Goal: Task Accomplishment & Management: Complete application form

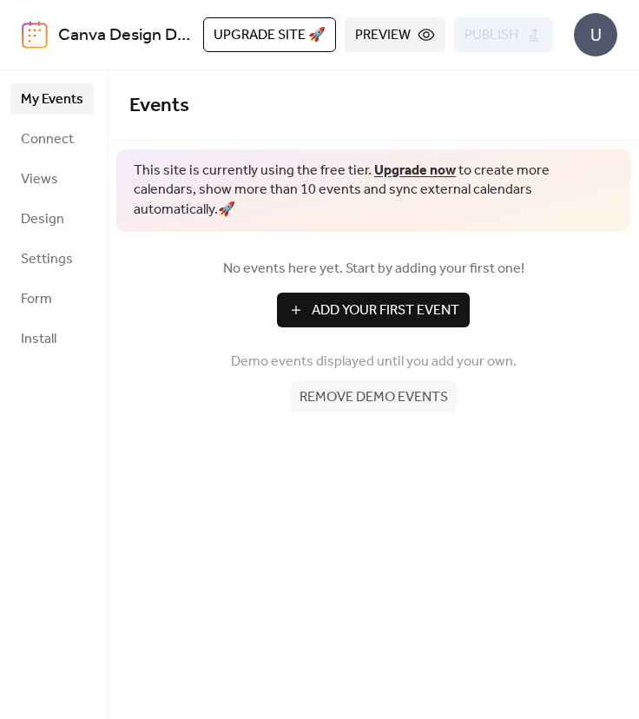
click at [372, 311] on div "No events here yet. Start by adding your first one! Add Your First Event Demo e…" at bounding box center [373, 335] width 531 height 207
click at [356, 300] on span "Add Your First Event" at bounding box center [386, 310] width 148 height 21
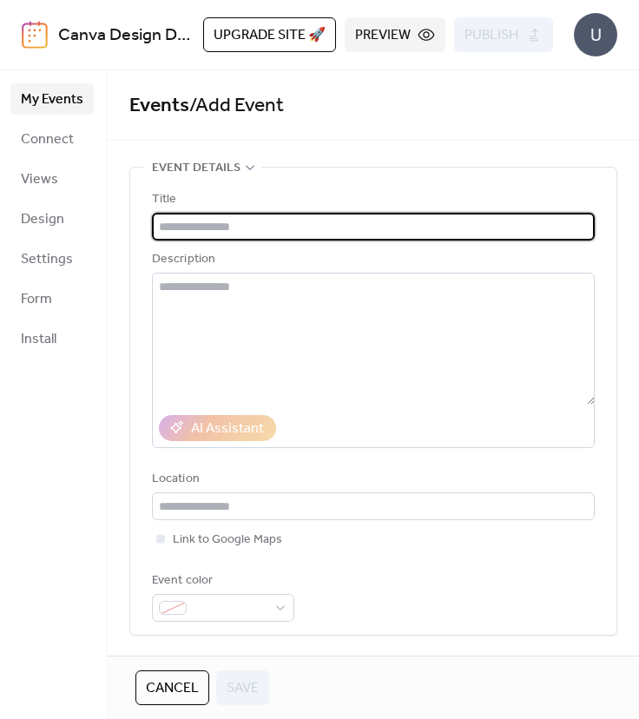
click at [10, 483] on div "My Events Connect Views Design Settings Form Install" at bounding box center [54, 394] width 108 height 649
click at [194, 226] on input "text" at bounding box center [373, 227] width 443 height 28
click at [76, 532] on div "My Events Connect Views Design Settings Form Install" at bounding box center [54, 394] width 108 height 649
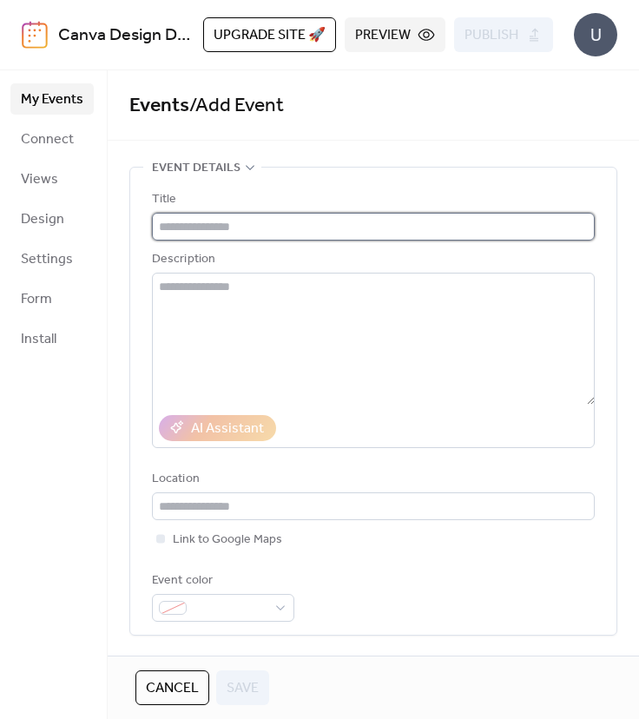
click at [287, 227] on input "text" at bounding box center [373, 227] width 443 height 28
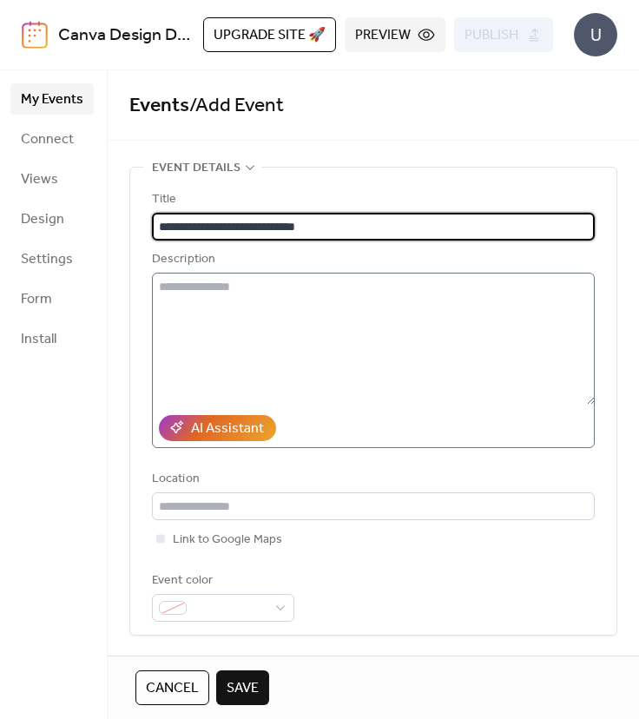
type input "**********"
click at [254, 296] on textarea at bounding box center [373, 339] width 443 height 132
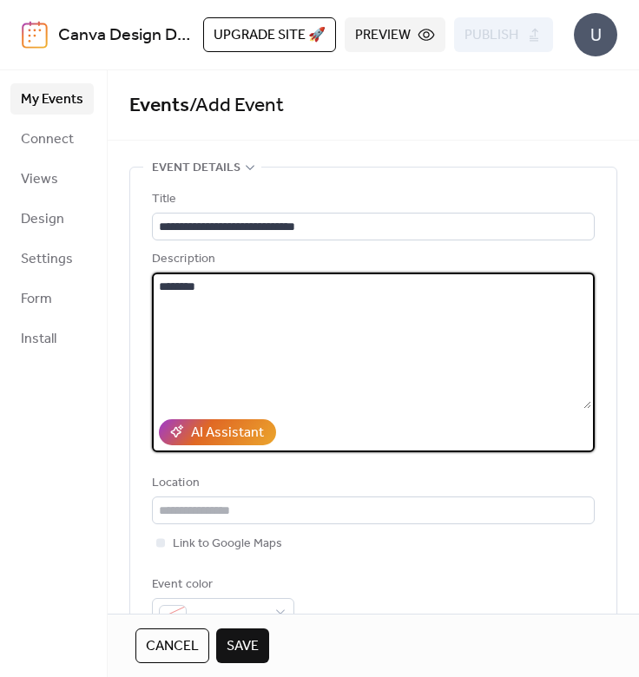
type textarea "****"
click at [291, 357] on textarea "**********" at bounding box center [371, 341] width 439 height 136
type textarea "***"
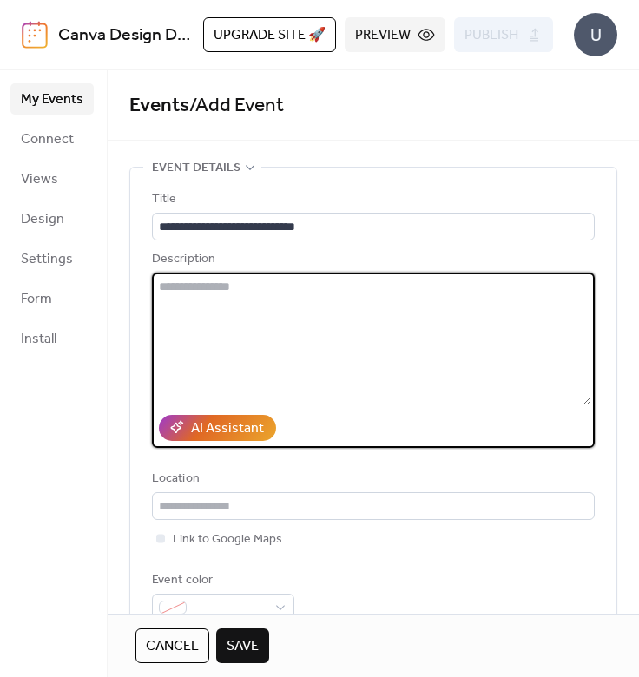
click at [306, 328] on textarea at bounding box center [371, 339] width 439 height 132
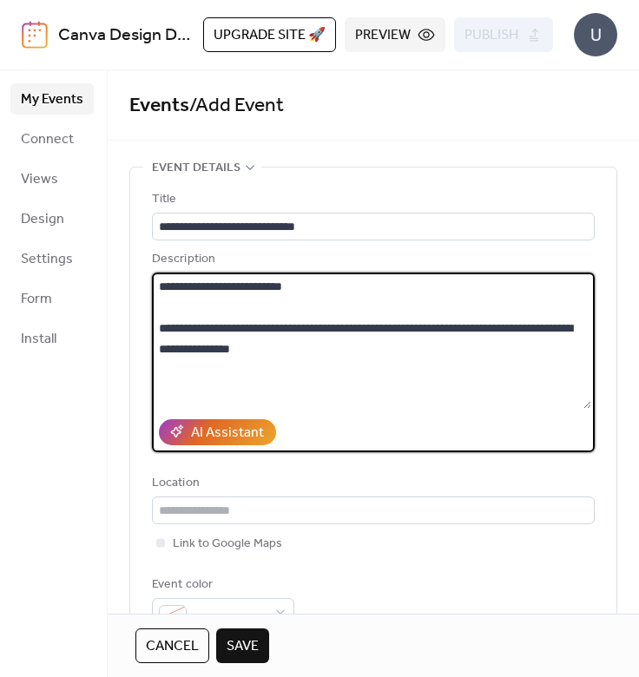
click at [500, 381] on textarea "**********" at bounding box center [371, 341] width 439 height 136
click at [553, 359] on textarea "**********" at bounding box center [371, 341] width 439 height 136
type textarea "**********"
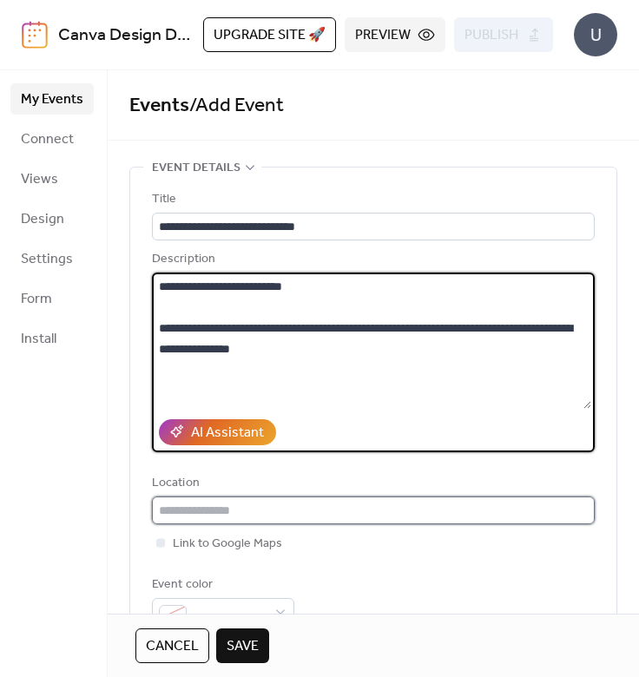
click at [307, 498] on input "text" at bounding box center [373, 511] width 443 height 28
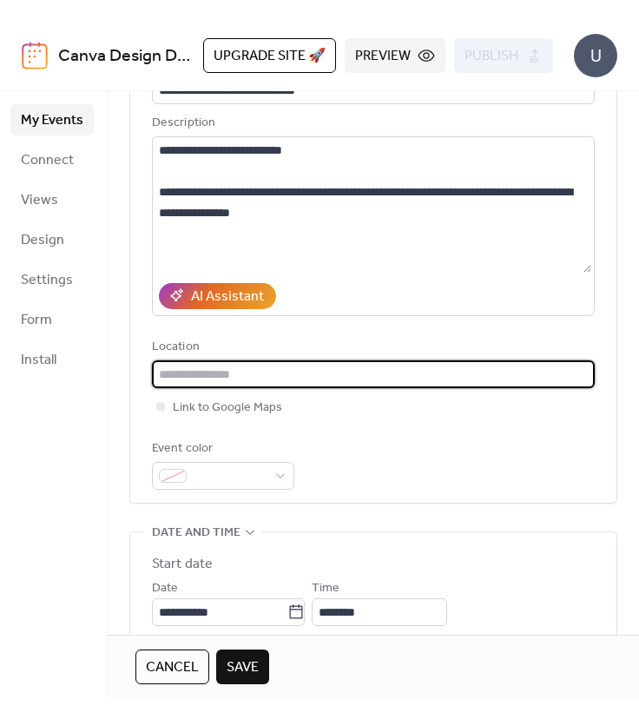
scroll to position [162, 0]
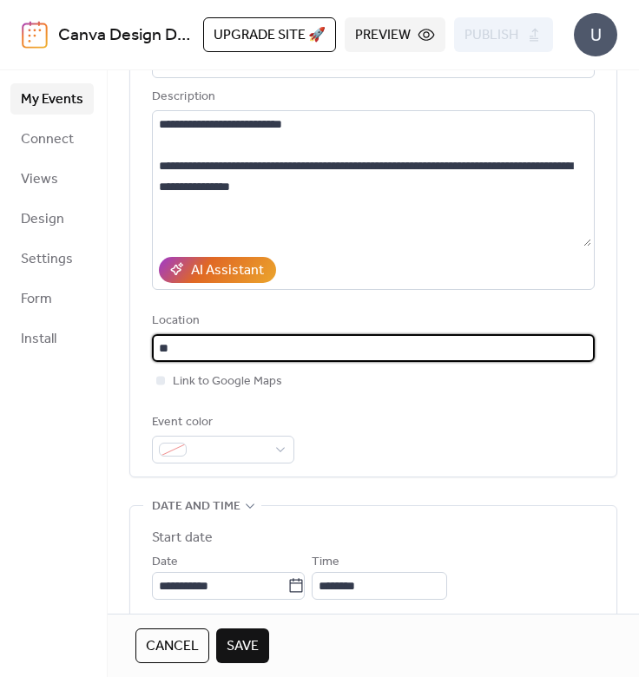
type input "*"
type input "*******"
click at [284, 448] on div at bounding box center [223, 450] width 142 height 28
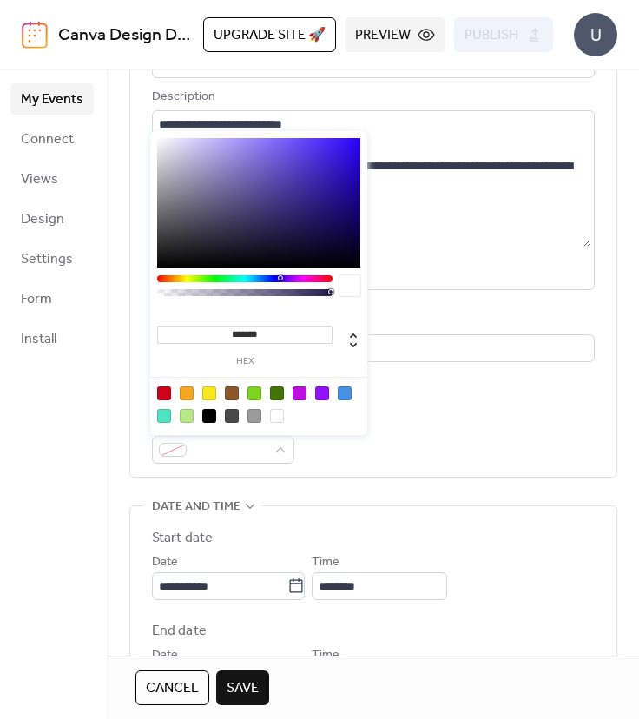
click at [162, 391] on div at bounding box center [164, 393] width 14 height 14
type input "*******"
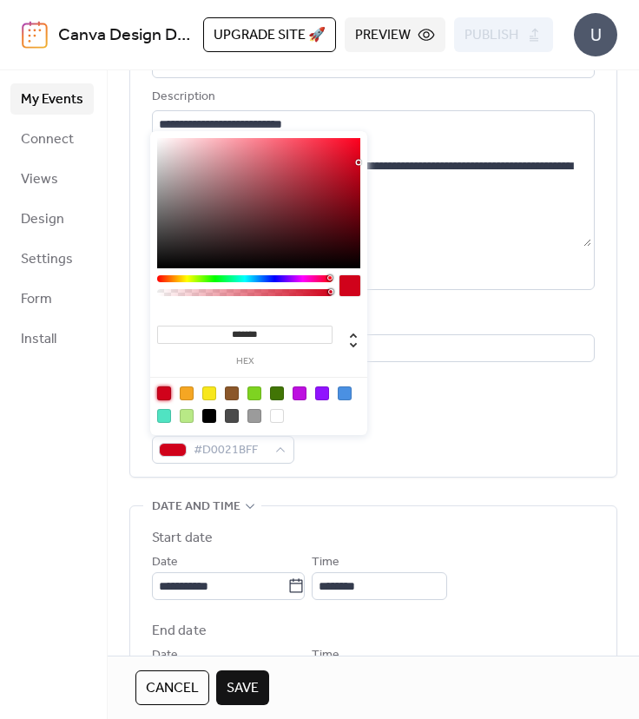
click at [78, 585] on div "My Events Connect Views Design Settings Form Install" at bounding box center [54, 394] width 108 height 649
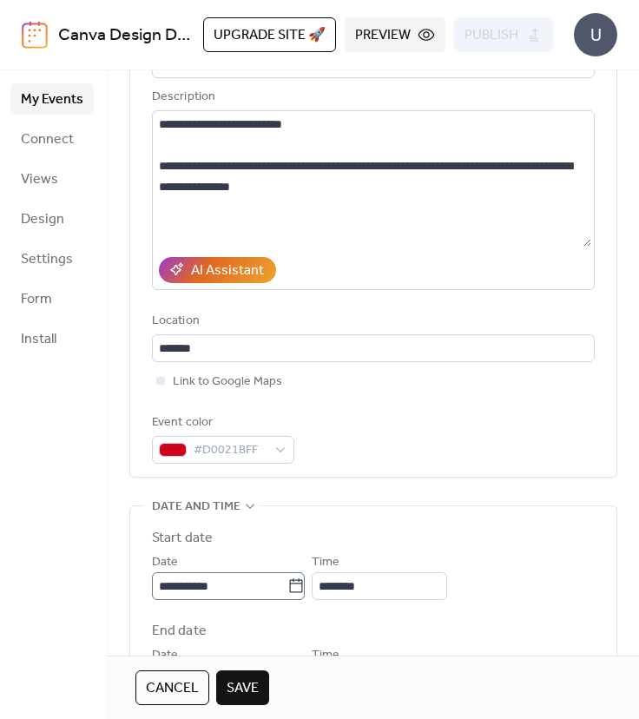
click at [303, 584] on icon at bounding box center [296, 585] width 13 height 14
click at [287, 584] on input "**********" at bounding box center [219, 586] width 135 height 28
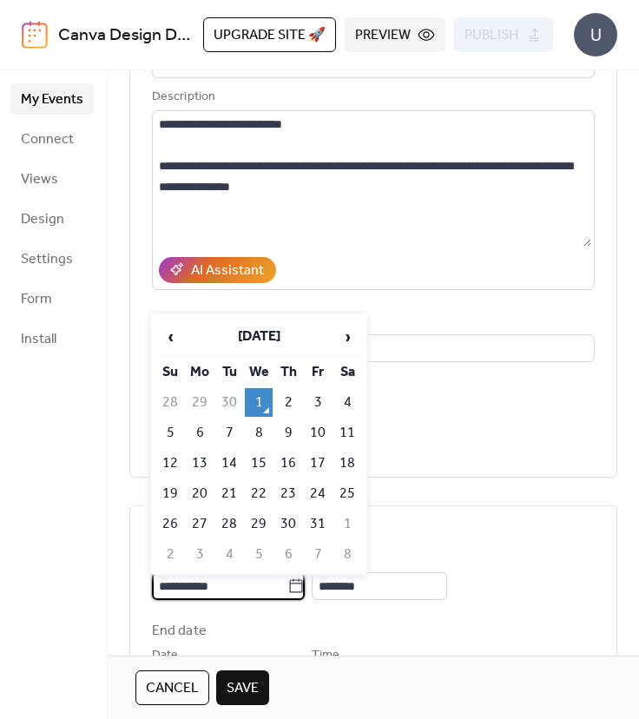
click at [169, 425] on td "5" at bounding box center [170, 432] width 28 height 29
type input "**********"
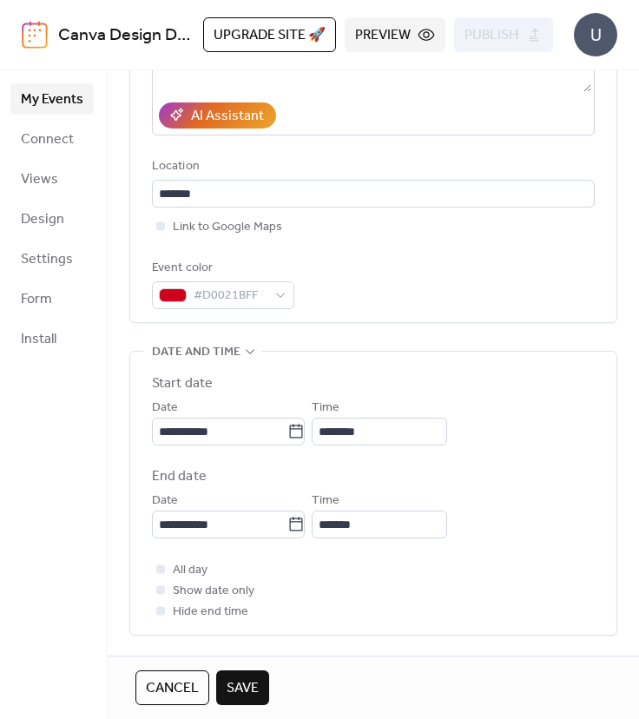
scroll to position [318, 0]
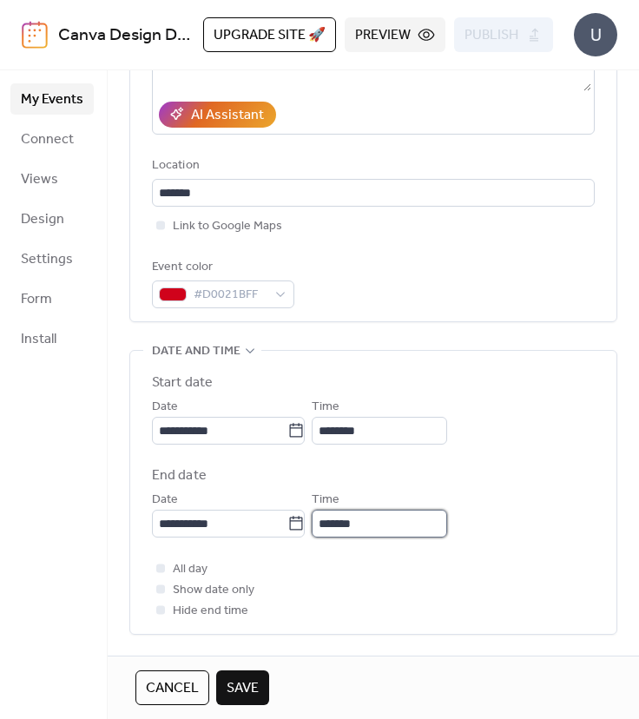
click at [406, 515] on input "*******" at bounding box center [379, 524] width 135 height 28
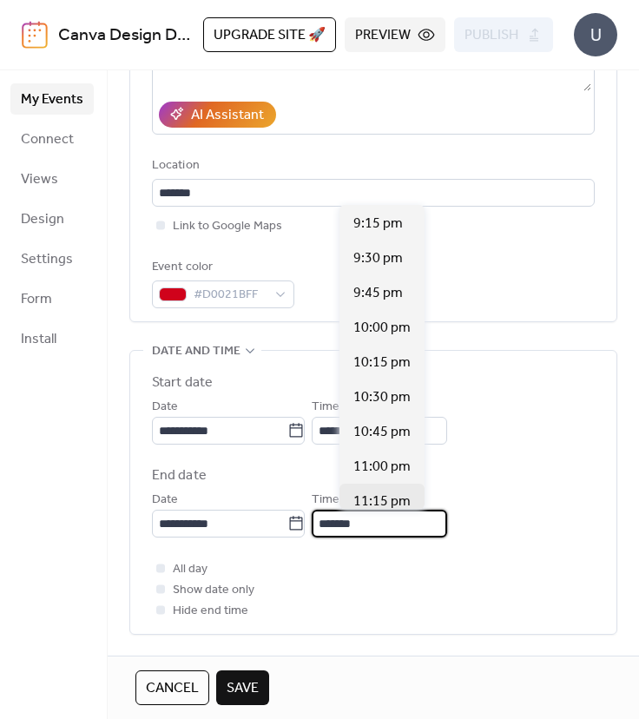
scroll to position [1328, 0]
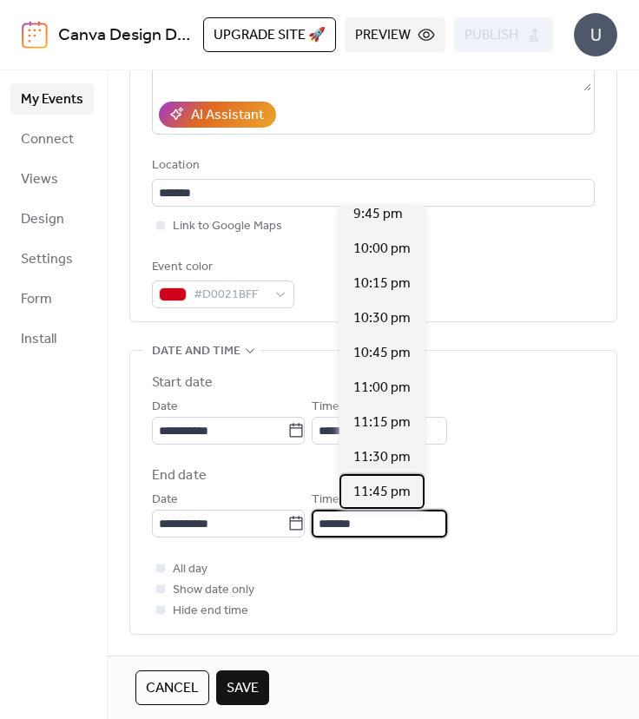
click at [392, 493] on span "11:45 pm" at bounding box center [381, 492] width 57 height 21
type input "********"
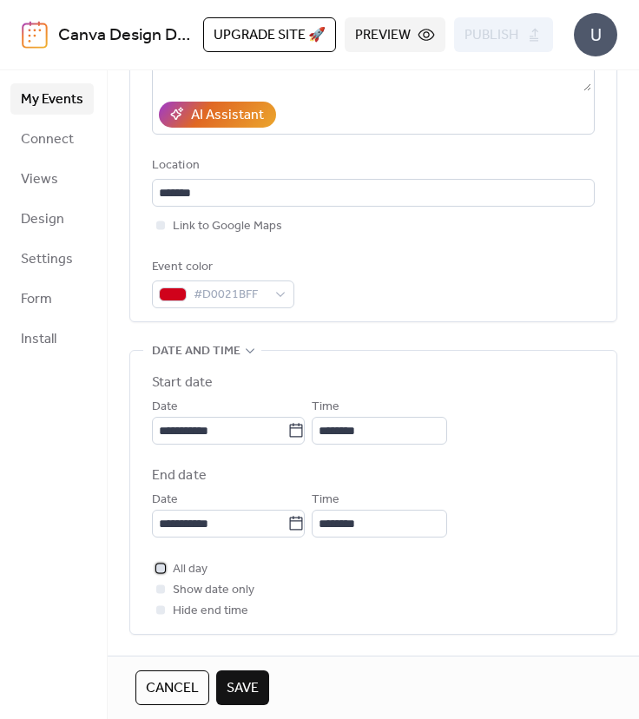
click at [161, 568] on div at bounding box center [160, 567] width 9 height 9
click at [156, 566] on div at bounding box center [160, 567] width 9 height 9
click at [155, 615] on div at bounding box center [160, 609] width 17 height 17
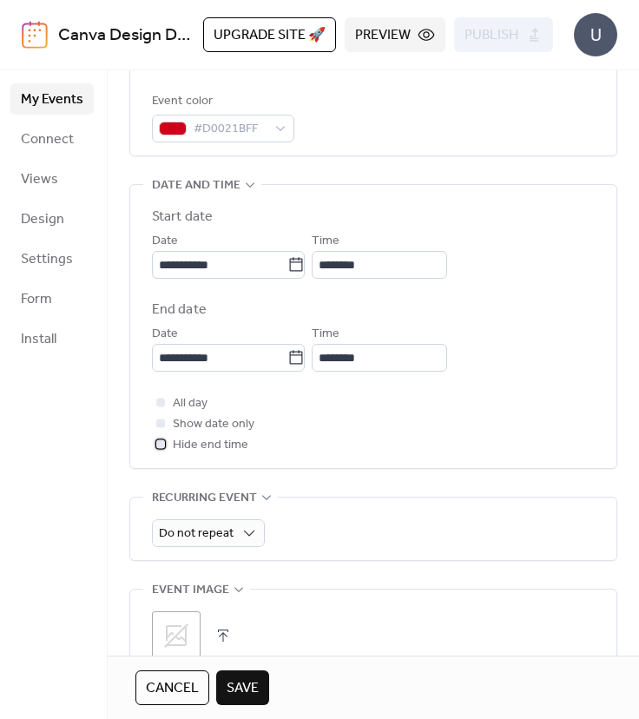
scroll to position [517, 0]
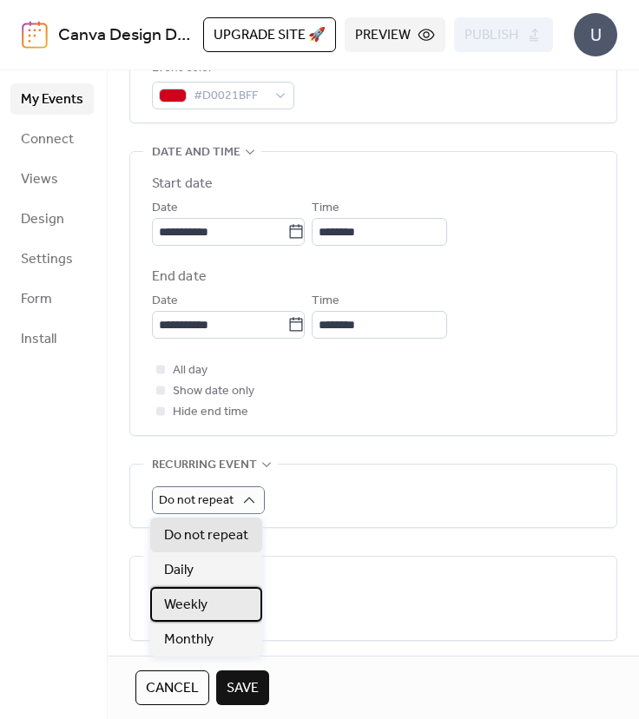
click at [231, 605] on div "Weekly" at bounding box center [206, 604] width 112 height 35
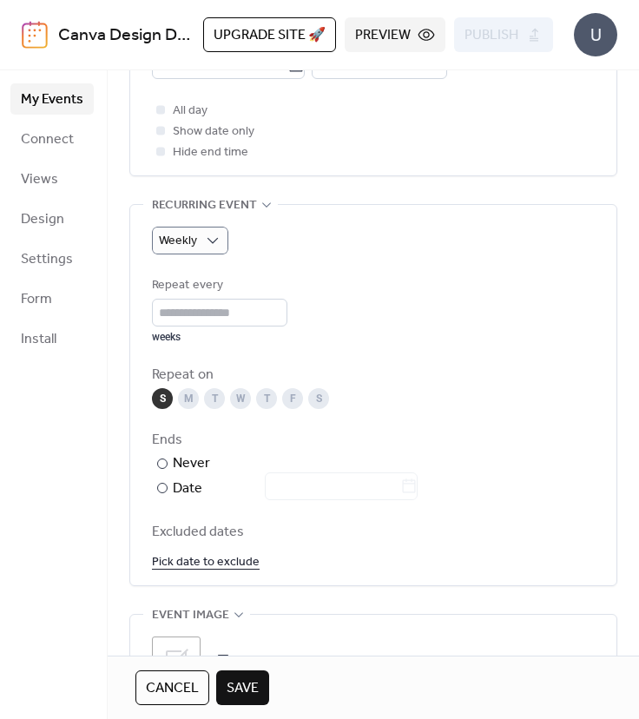
scroll to position [777, 0]
click at [170, 490] on label "​ Date" at bounding box center [286, 488] width 269 height 23
click at [416, 491] on icon at bounding box center [409, 485] width 13 height 14
click at [400, 491] on input "text" at bounding box center [332, 485] width 135 height 28
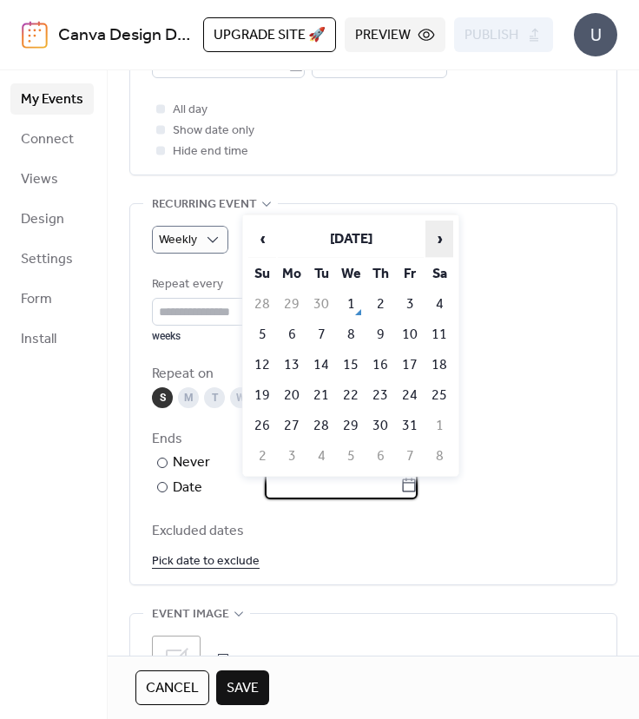
click at [443, 242] on span "›" at bounding box center [439, 238] width 26 height 35
click at [439, 375] on td "15" at bounding box center [439, 365] width 28 height 29
type input "**********"
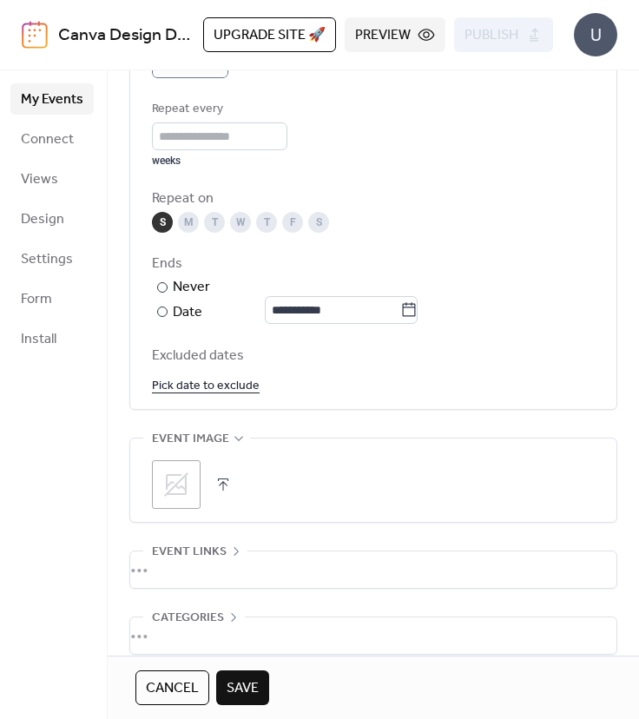
scroll to position [958, 0]
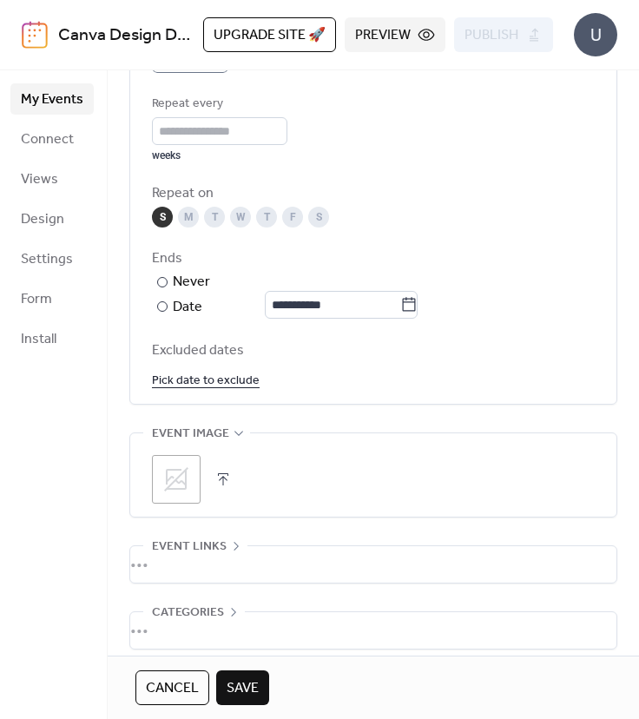
click at [218, 479] on button "button" at bounding box center [223, 479] width 24 height 24
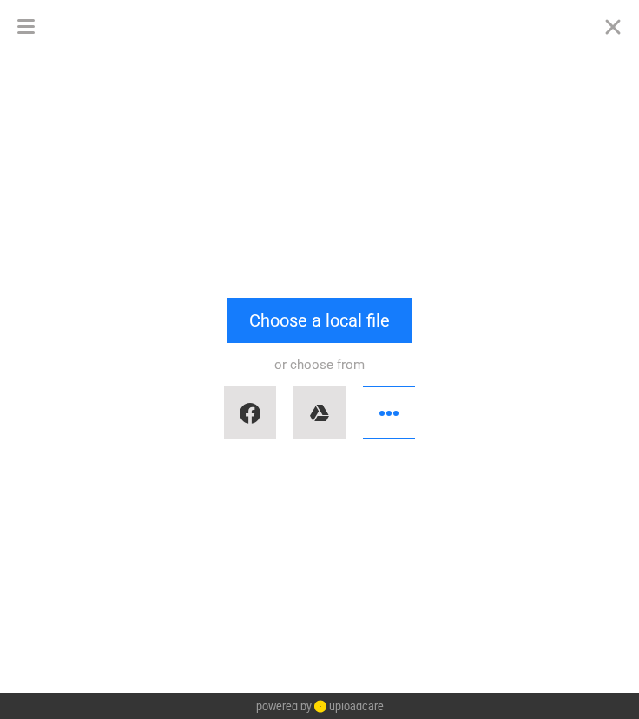
scroll to position [0, 0]
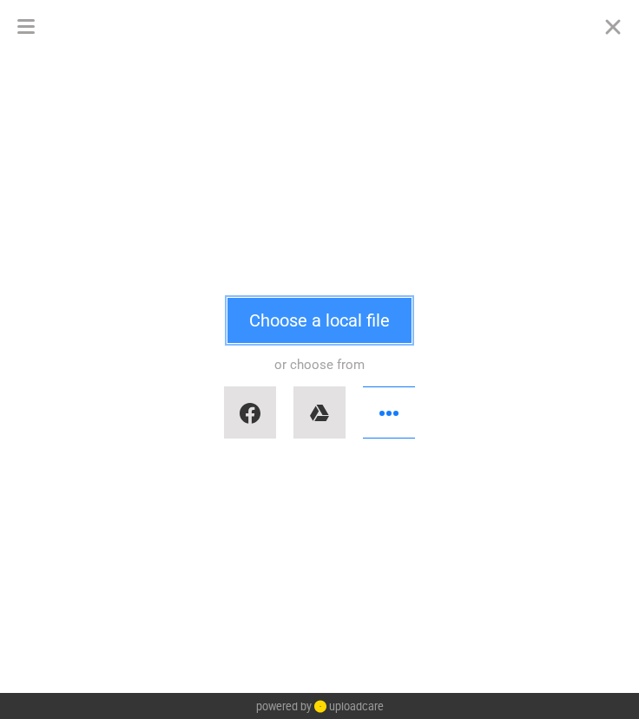
click at [362, 322] on button "Choose a local file" at bounding box center [319, 320] width 184 height 45
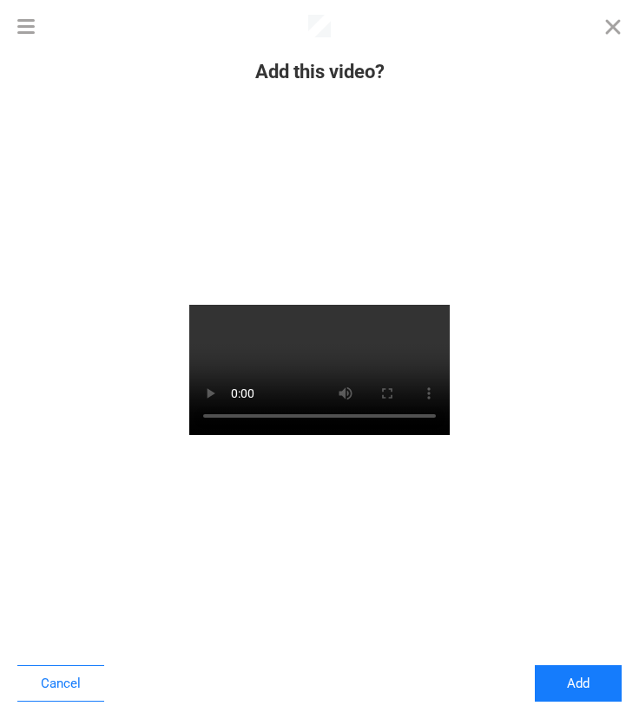
click at [576, 689] on button "Add" at bounding box center [578, 683] width 87 height 36
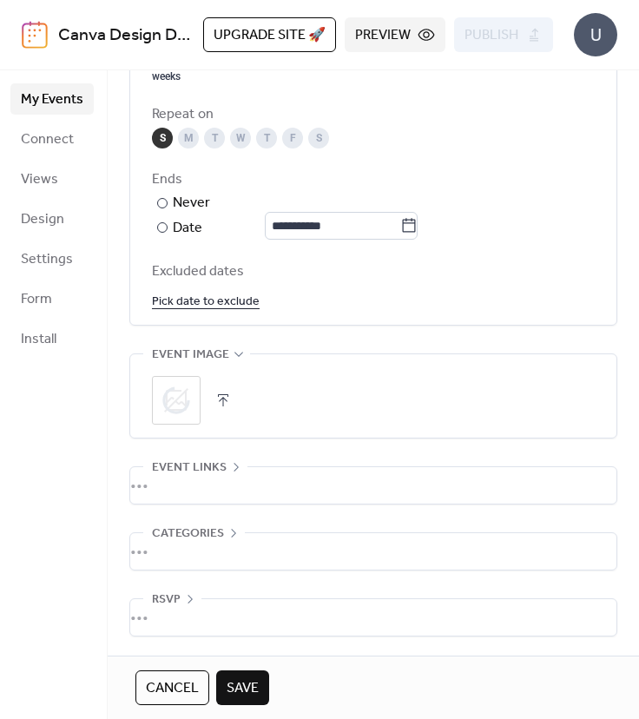
click at [293, 471] on div "•••" at bounding box center [373, 485] width 486 height 36
click at [226, 466] on div "•••" at bounding box center [373, 467] width 486 height 2
click at [229, 457] on div "Event links" at bounding box center [195, 467] width 104 height 21
click at [237, 463] on icon at bounding box center [236, 466] width 14 height 14
click at [240, 533] on div "•••" at bounding box center [373, 551] width 486 height 36
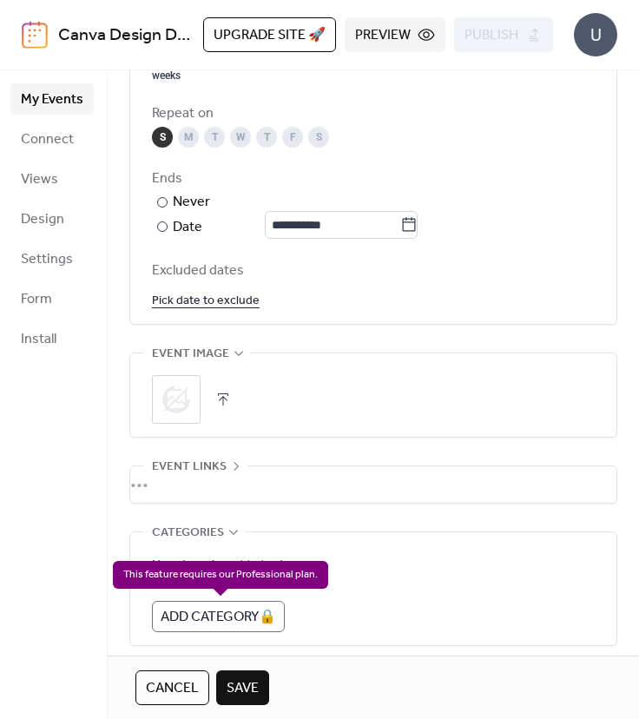
click at [285, 610] on div "Add Category 🔒" at bounding box center [218, 616] width 133 height 31
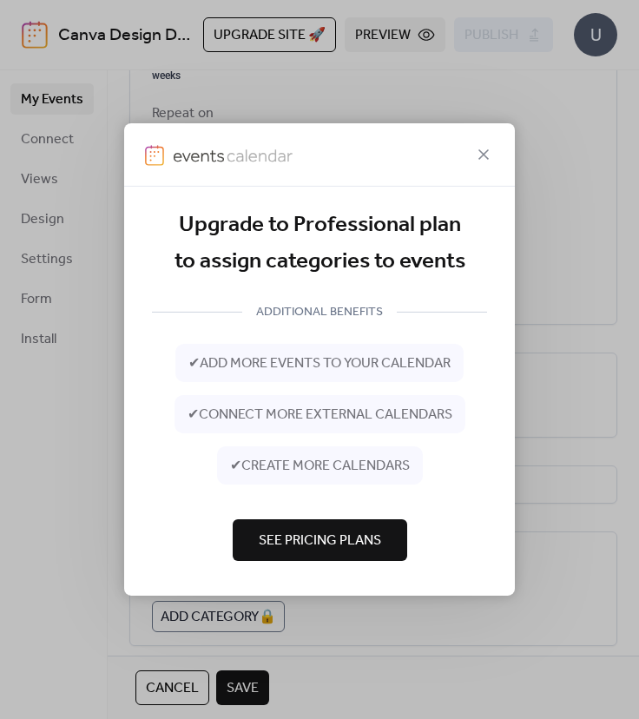
click at [486, 144] on icon at bounding box center [483, 154] width 21 height 21
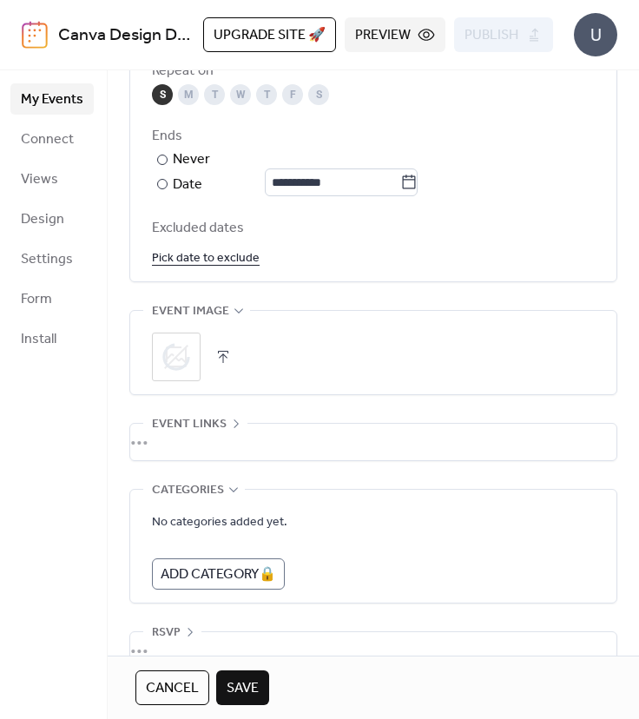
scroll to position [1114, 0]
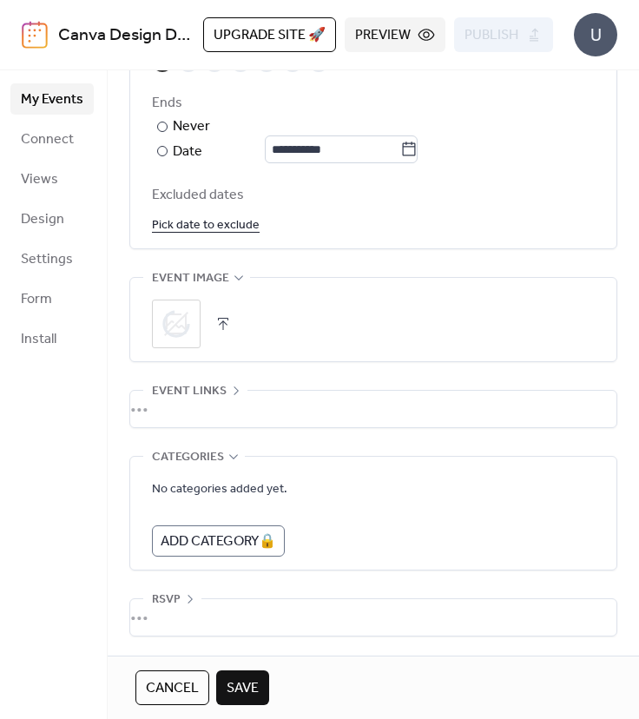
click at [221, 330] on button "button" at bounding box center [223, 324] width 24 height 24
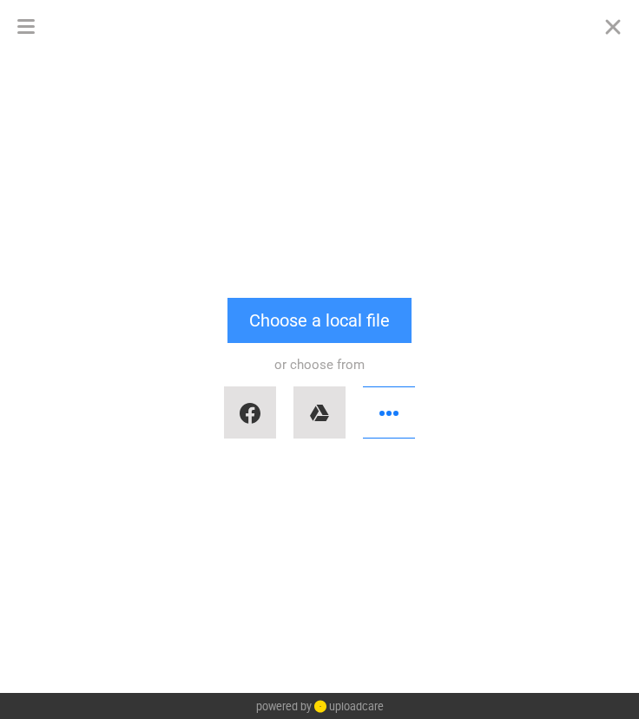
click at [376, 310] on button "Choose a local file" at bounding box center [319, 320] width 184 height 45
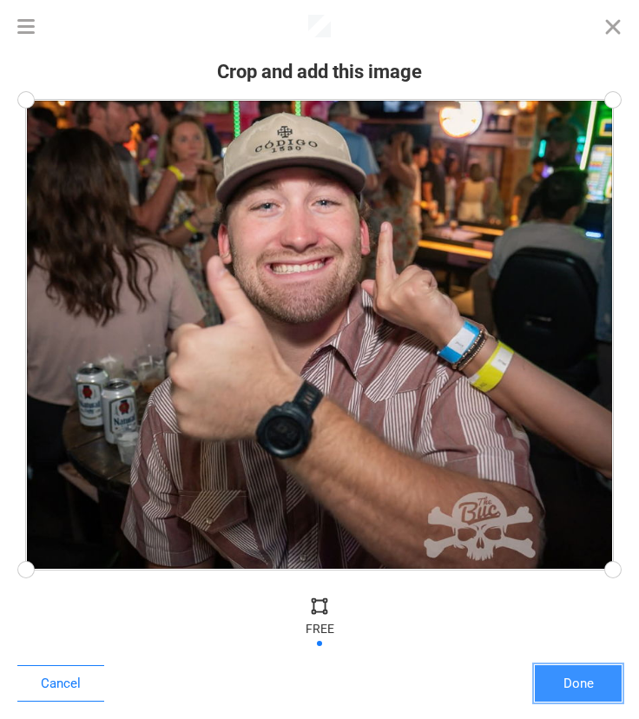
click at [598, 678] on button "Done" at bounding box center [578, 683] width 87 height 36
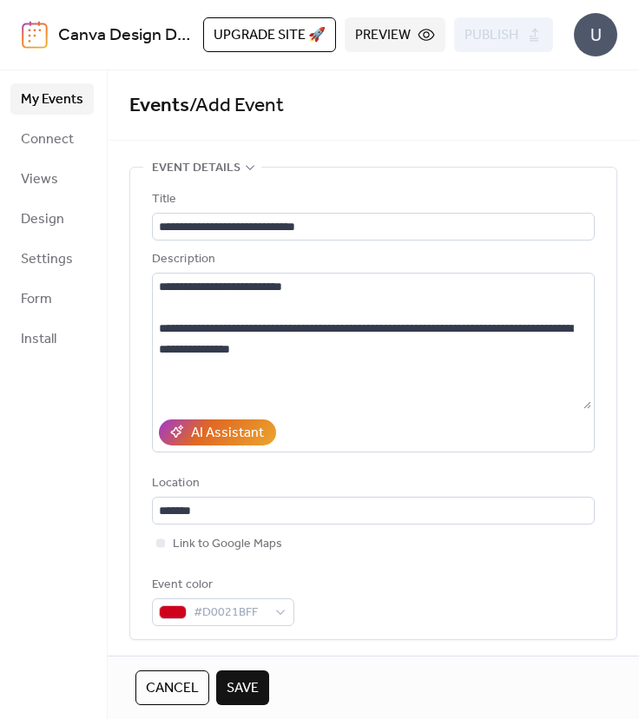
scroll to position [1073, 0]
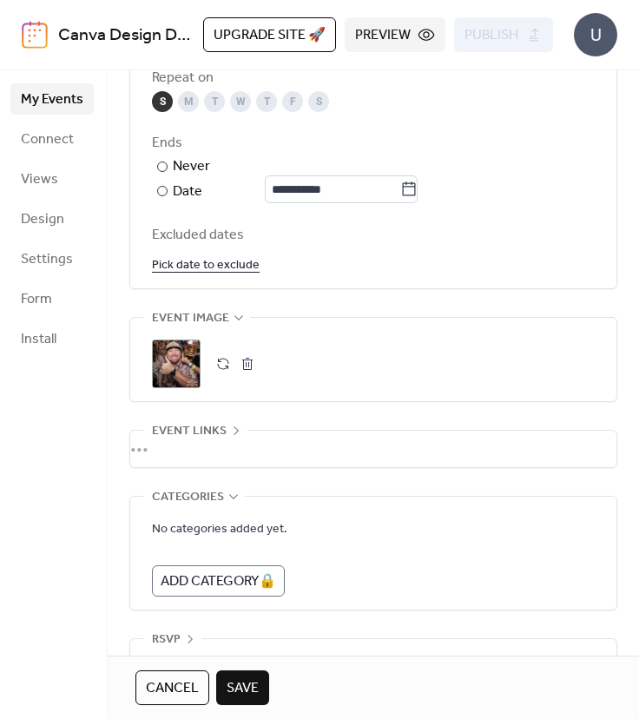
click at [244, 689] on span "Save" at bounding box center [243, 688] width 32 height 21
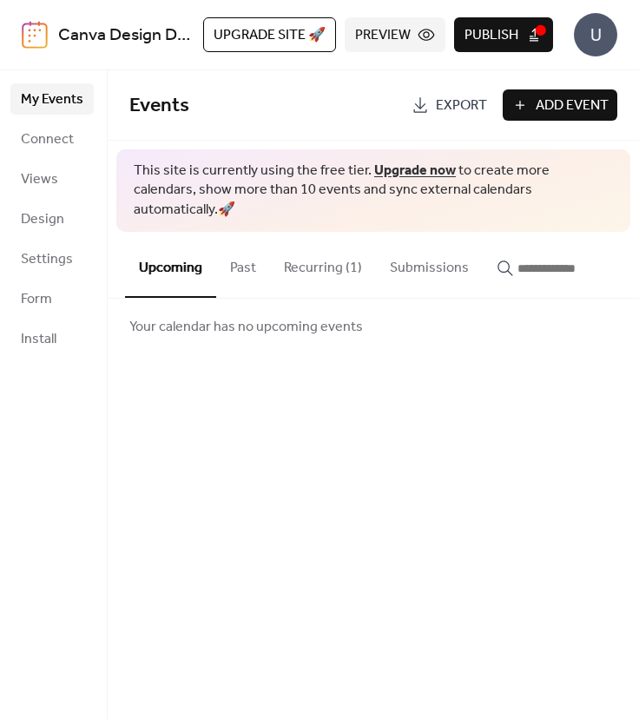
click at [312, 262] on button "Recurring (1)" at bounding box center [323, 264] width 106 height 64
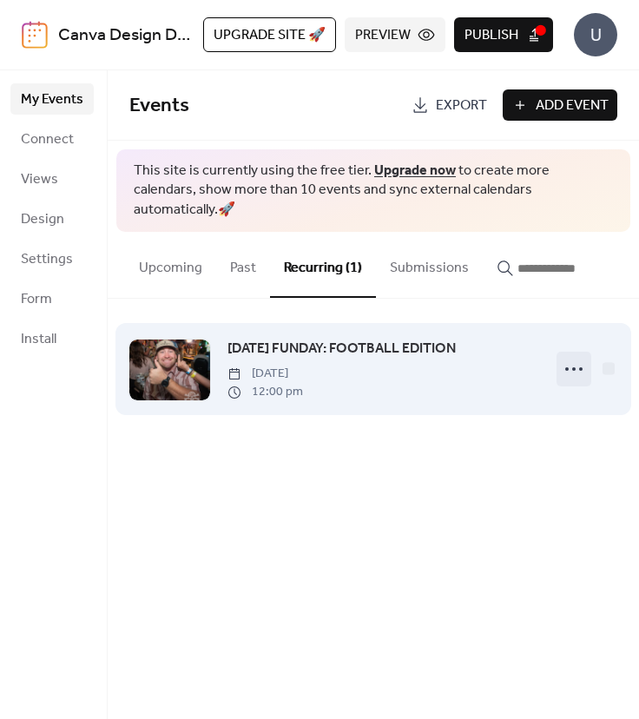
click at [566, 363] on icon at bounding box center [574, 369] width 28 height 28
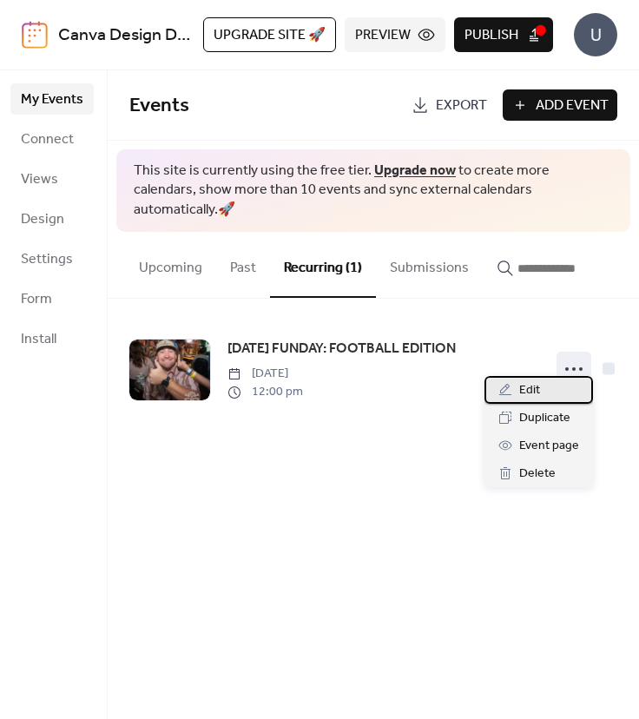
click at [536, 392] on span "Edit" at bounding box center [529, 390] width 21 height 21
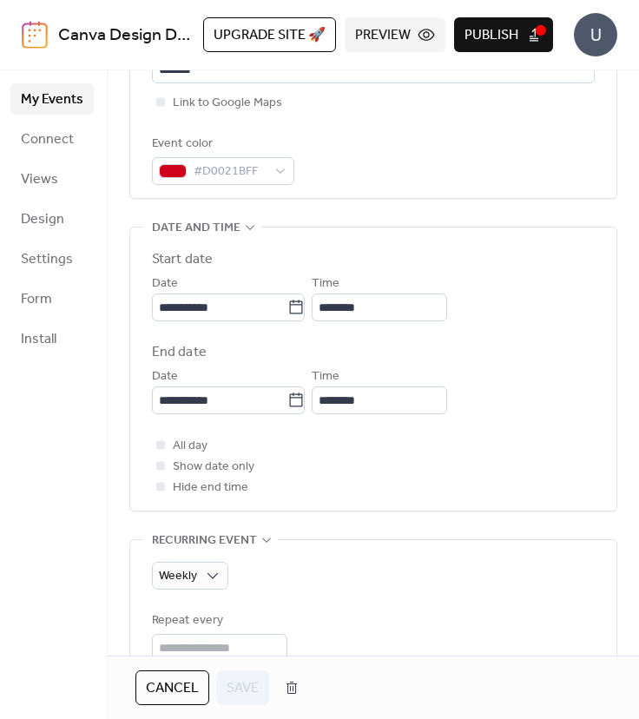
scroll to position [448, 0]
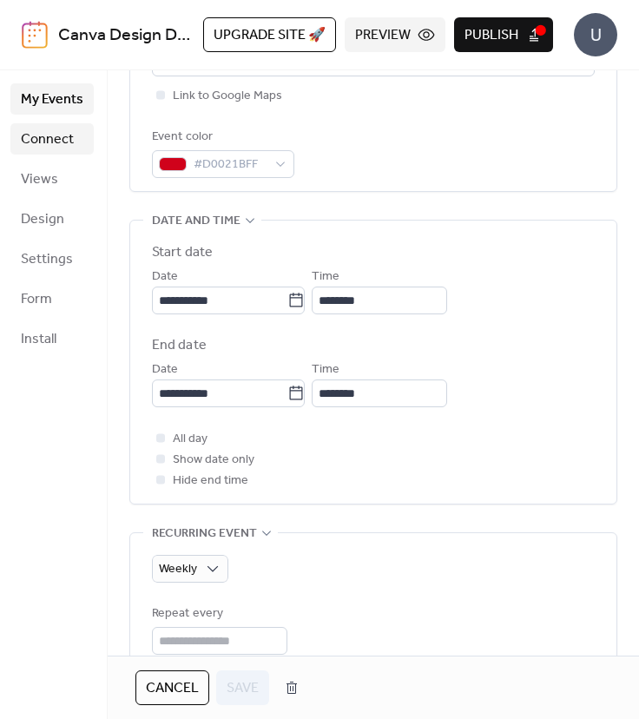
click at [76, 138] on link "Connect" at bounding box center [51, 138] width 83 height 31
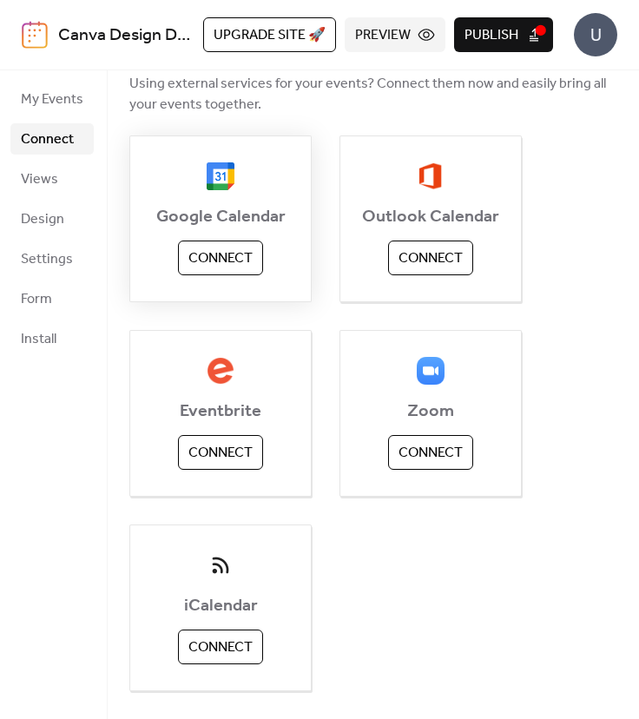
scroll to position [191, 0]
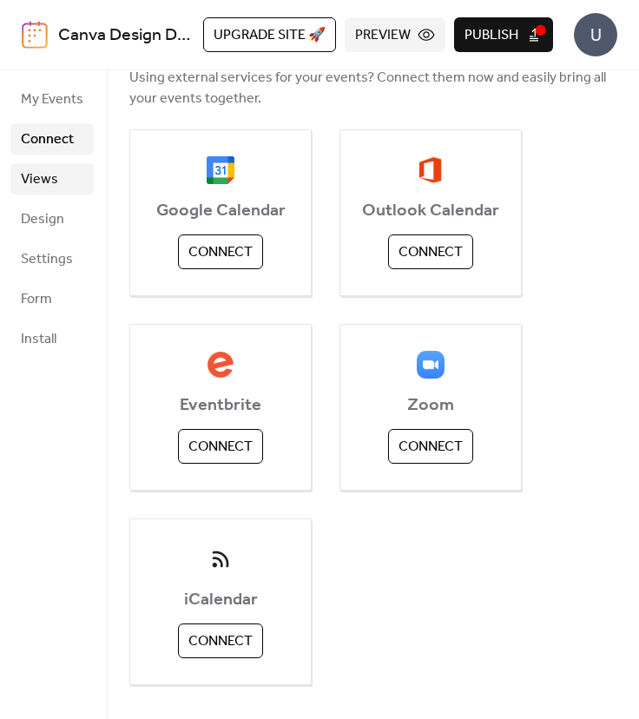
click at [56, 188] on span "Views" at bounding box center [39, 179] width 37 height 21
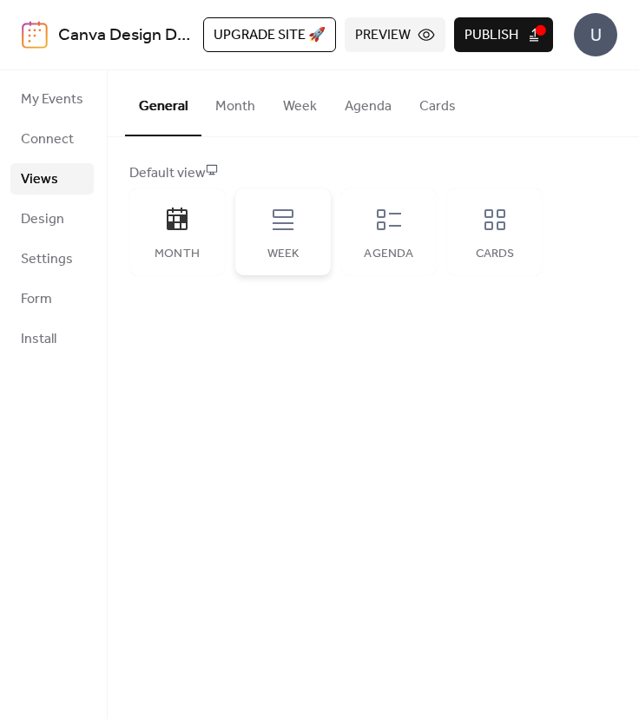
click at [292, 241] on div "Week" at bounding box center [283, 231] width 96 height 87
click at [168, 234] on div "Month" at bounding box center [177, 231] width 96 height 87
click at [218, 173] on icon at bounding box center [212, 169] width 12 height 12
click at [297, 260] on div "Week" at bounding box center [283, 254] width 61 height 14
click at [384, 46] on span "Preview" at bounding box center [383, 35] width 56 height 21
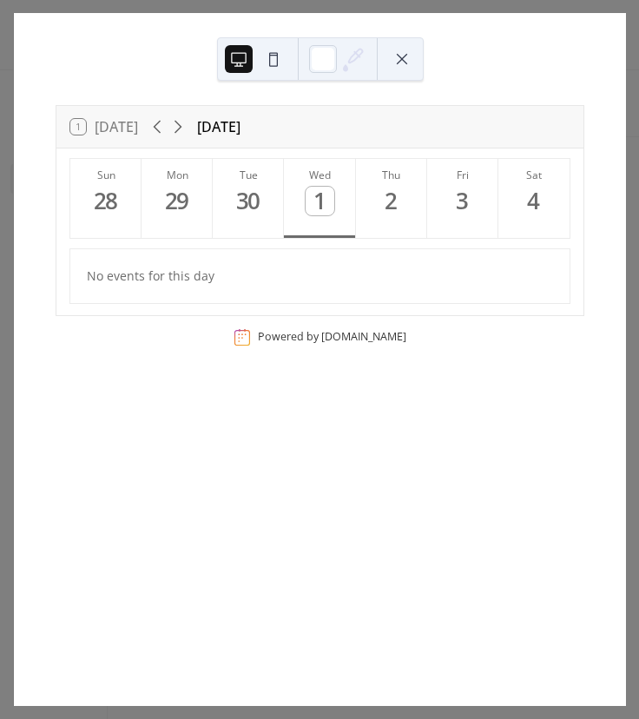
click at [181, 131] on icon at bounding box center [178, 126] width 21 height 21
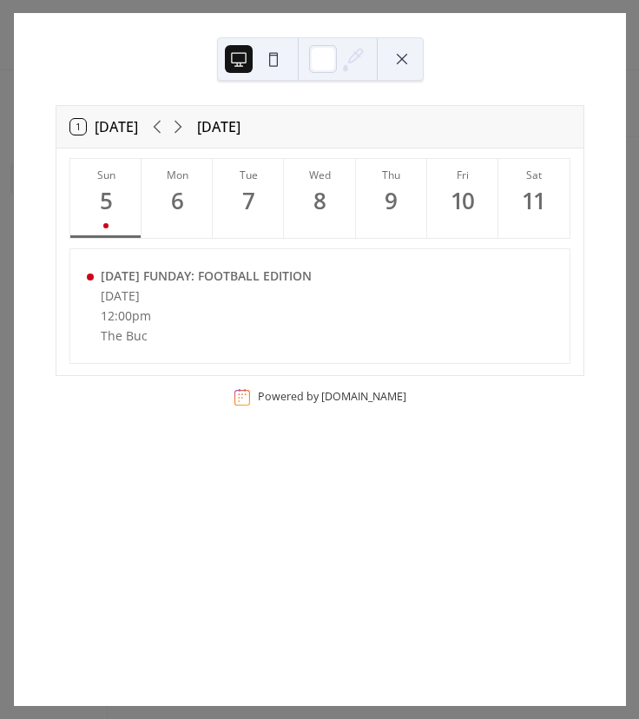
click at [393, 62] on button at bounding box center [402, 59] width 28 height 28
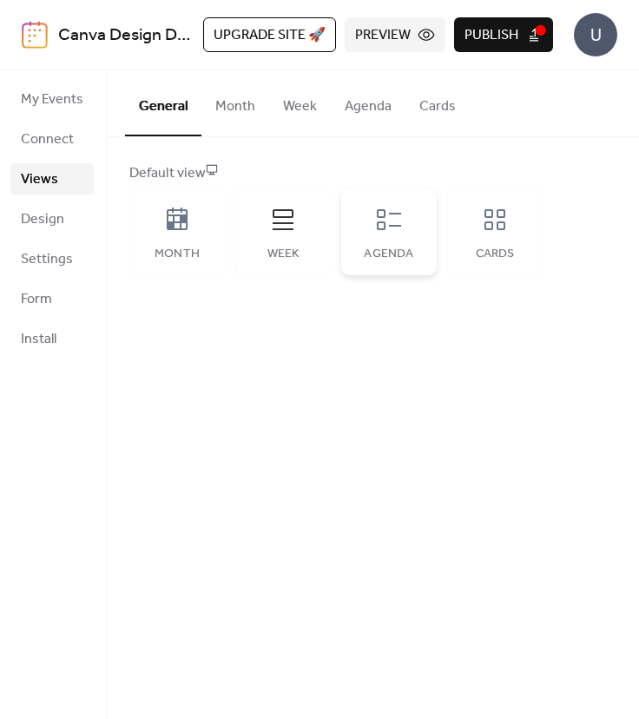
click at [388, 240] on div "Agenda" at bounding box center [389, 231] width 96 height 87
click at [406, 36] on span "Preview" at bounding box center [383, 35] width 56 height 21
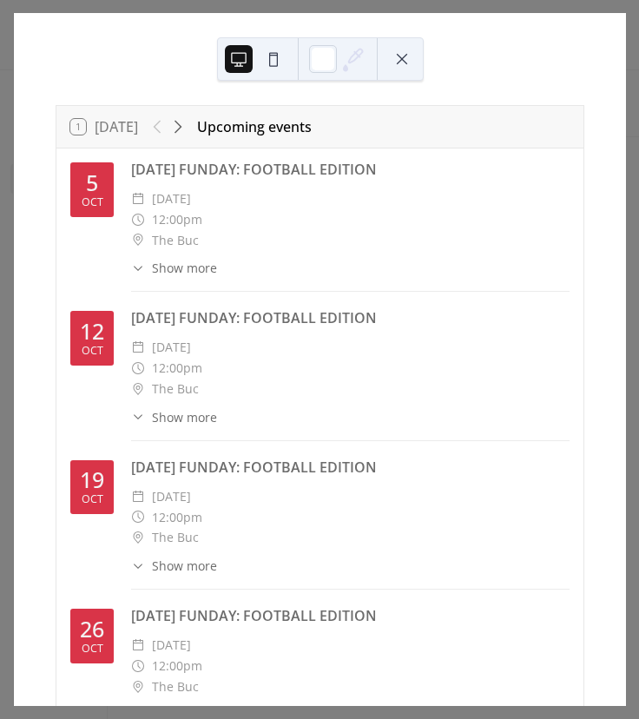
click at [430, 49] on div "1 [DATE] Upcoming events [DATE] [DATE] FUNDAY: FOOTBALL EDITION ​ [DATE] ​ 12:0…" at bounding box center [320, 359] width 612 height 693
click at [410, 61] on button at bounding box center [402, 59] width 28 height 28
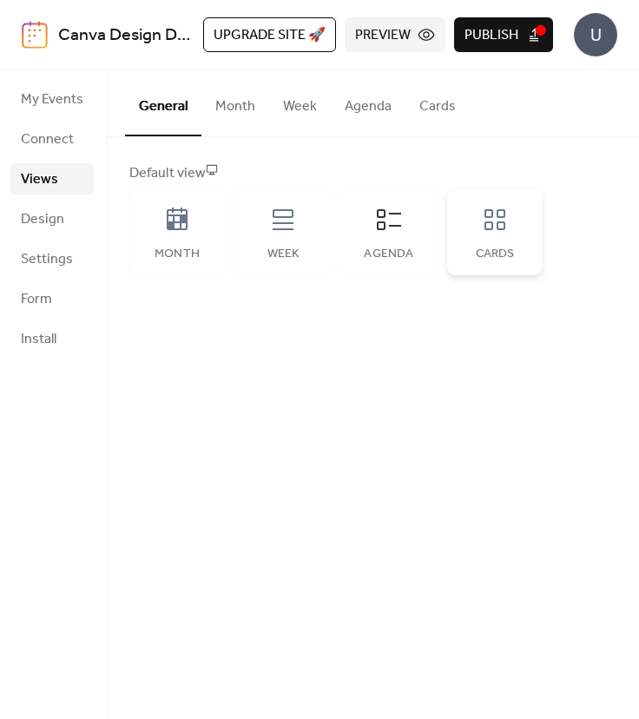
click at [494, 244] on div "Cards" at bounding box center [495, 231] width 96 height 87
click at [378, 52] on div "Canva Design DAG0mLUOo44 / Get Buc'd Up! [DATE] Upgrade site 🚀 Preview Publish U" at bounding box center [320, 34] width 596 height 69
click at [401, 29] on span "Preview" at bounding box center [383, 35] width 56 height 21
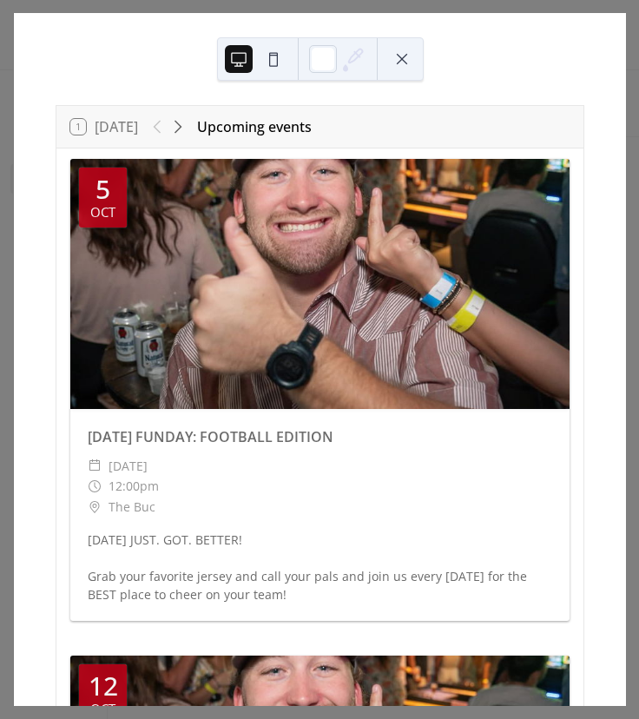
click at [399, 64] on button at bounding box center [402, 59] width 28 height 28
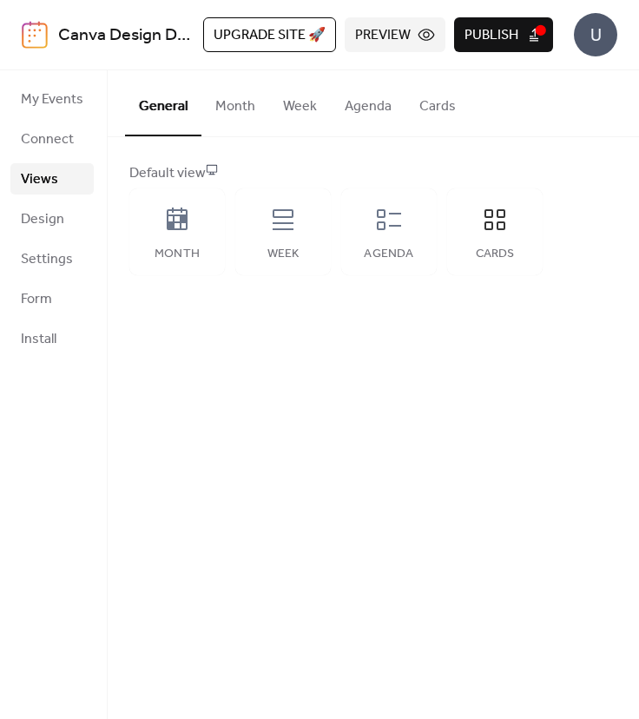
click at [248, 109] on button "Month" at bounding box center [235, 102] width 68 height 64
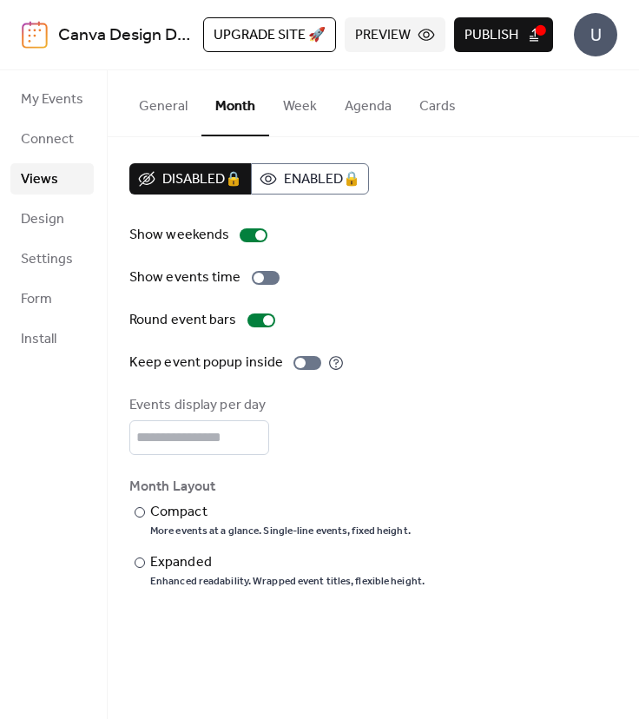
click at [308, 105] on button "Week" at bounding box center [300, 102] width 62 height 64
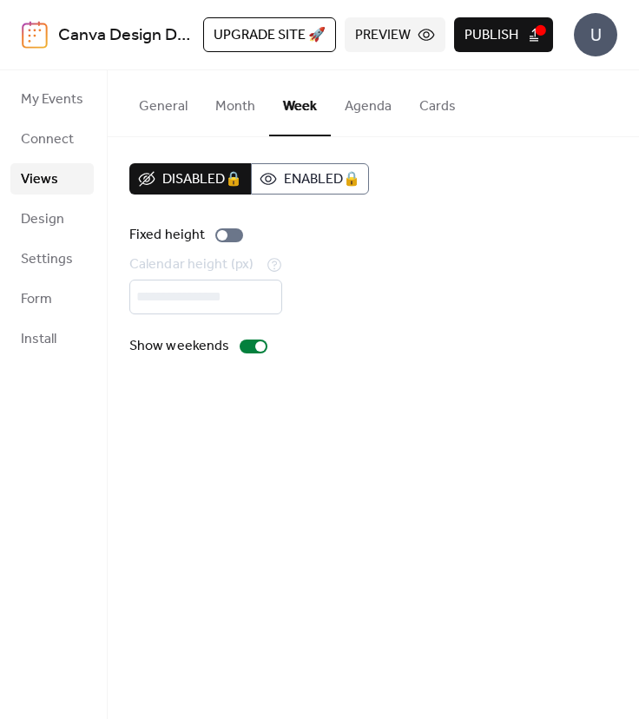
click at [359, 102] on button "Agenda" at bounding box center [368, 102] width 75 height 64
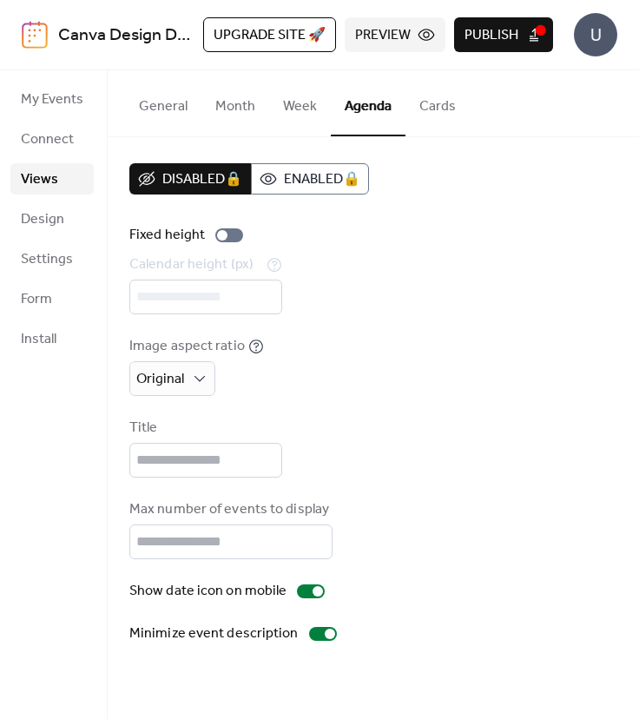
click at [418, 115] on button "Cards" at bounding box center [437, 102] width 64 height 64
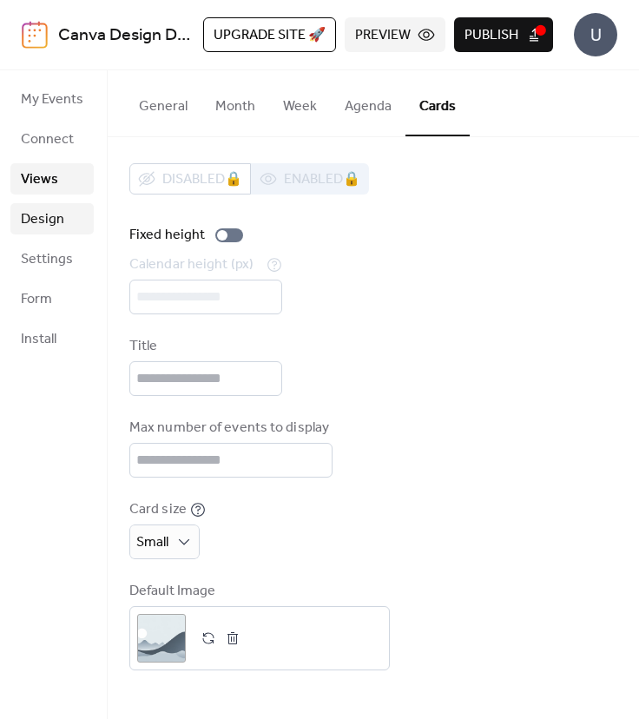
click at [65, 226] on link "Design" at bounding box center [51, 218] width 83 height 31
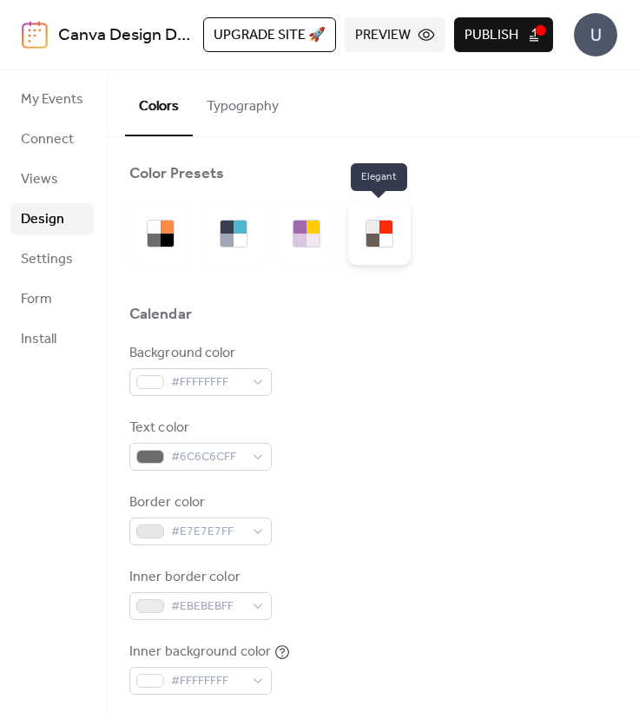
click at [393, 239] on div at bounding box center [379, 233] width 63 height 63
click at [502, 29] on span "Publish" at bounding box center [492, 35] width 54 height 21
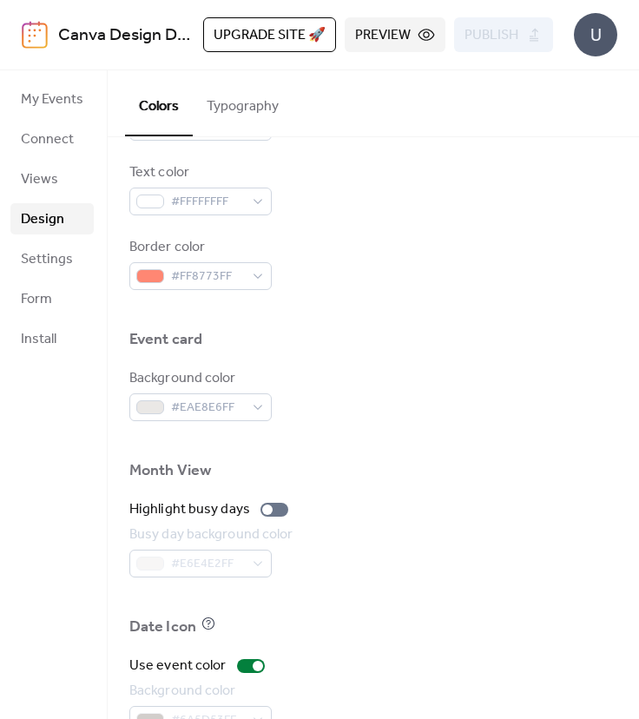
scroll to position [875, 0]
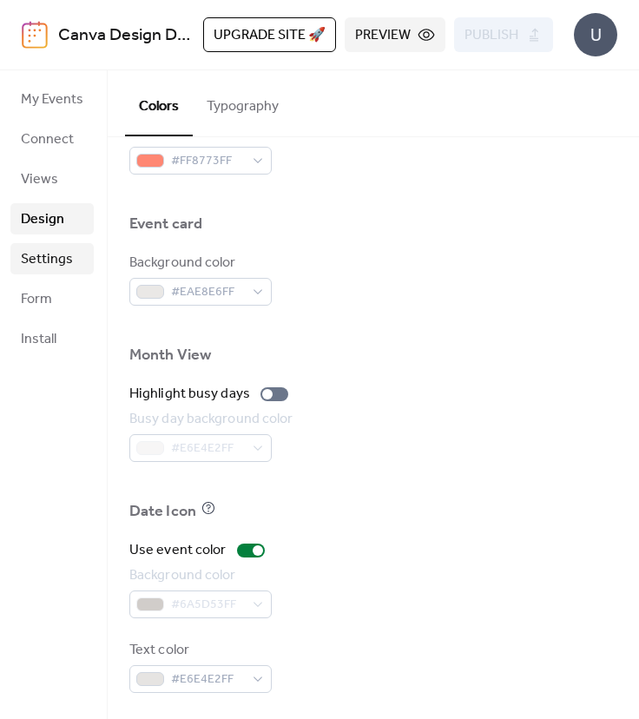
click at [61, 268] on span "Settings" at bounding box center [47, 259] width 52 height 21
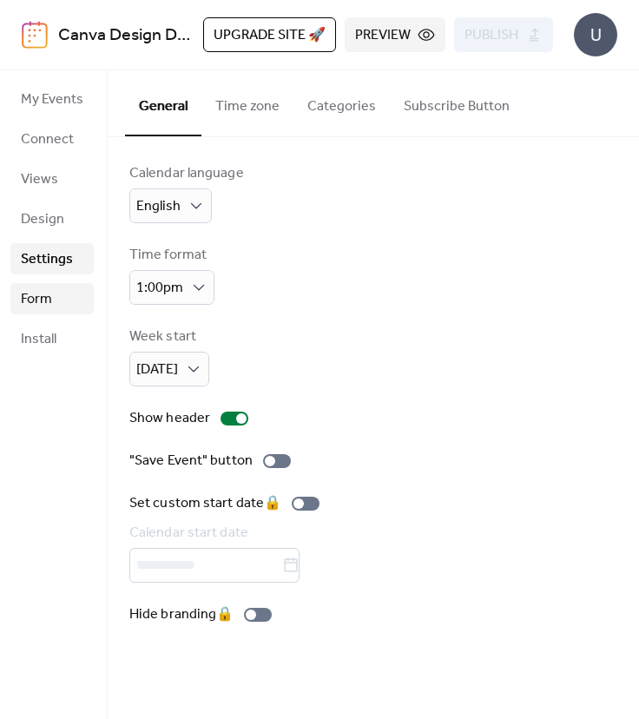
click at [53, 303] on link "Form" at bounding box center [51, 298] width 83 height 31
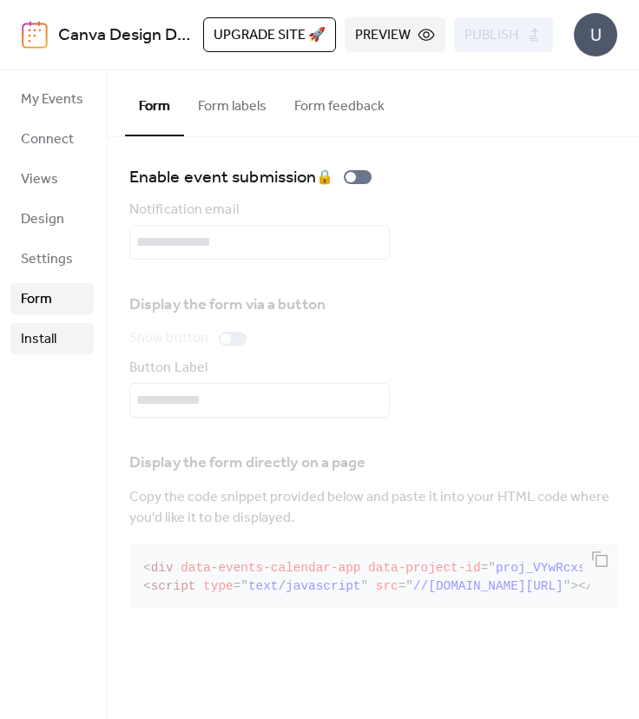
click at [55, 353] on link "Install" at bounding box center [51, 338] width 83 height 31
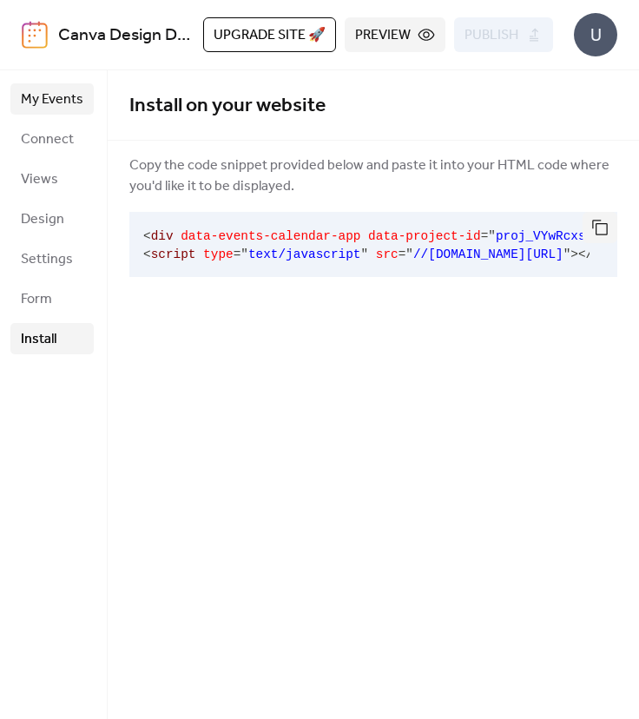
click at [56, 113] on link "My Events" at bounding box center [51, 98] width 83 height 31
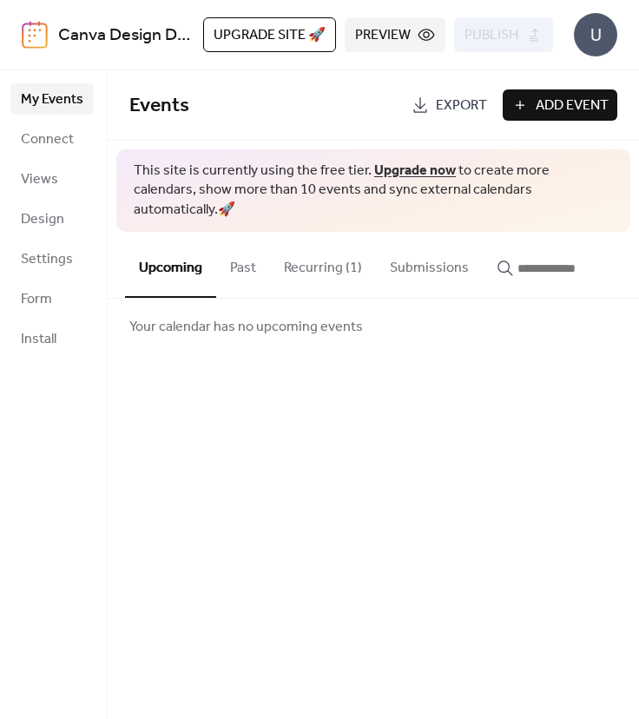
click at [335, 267] on button "Recurring (1)" at bounding box center [323, 264] width 106 height 64
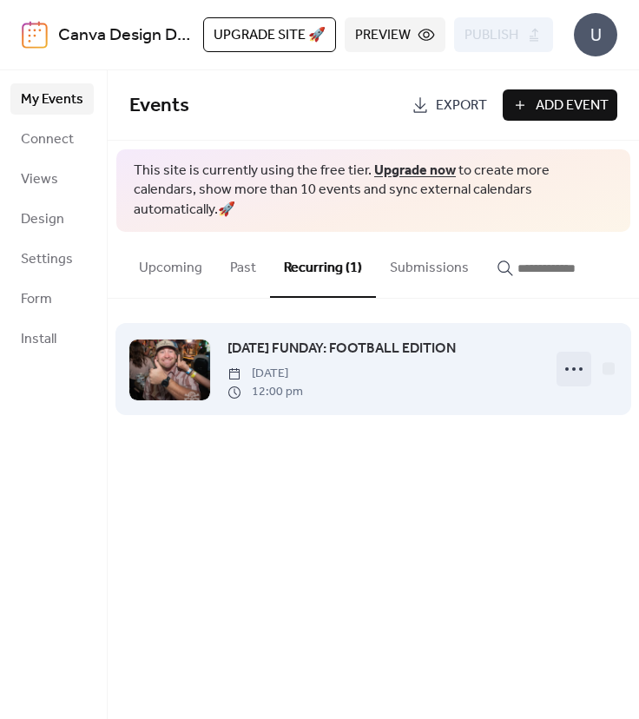
click at [571, 360] on icon at bounding box center [574, 369] width 28 height 28
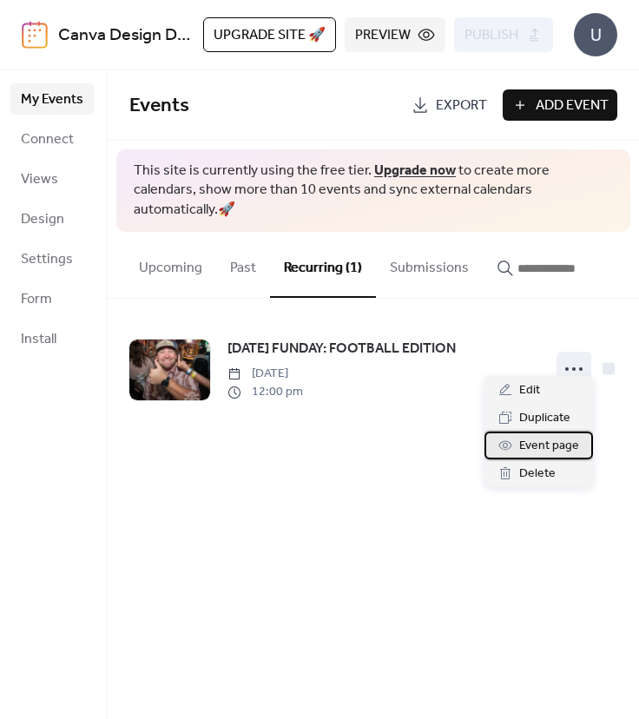
click at [562, 446] on span "Event page" at bounding box center [549, 446] width 60 height 21
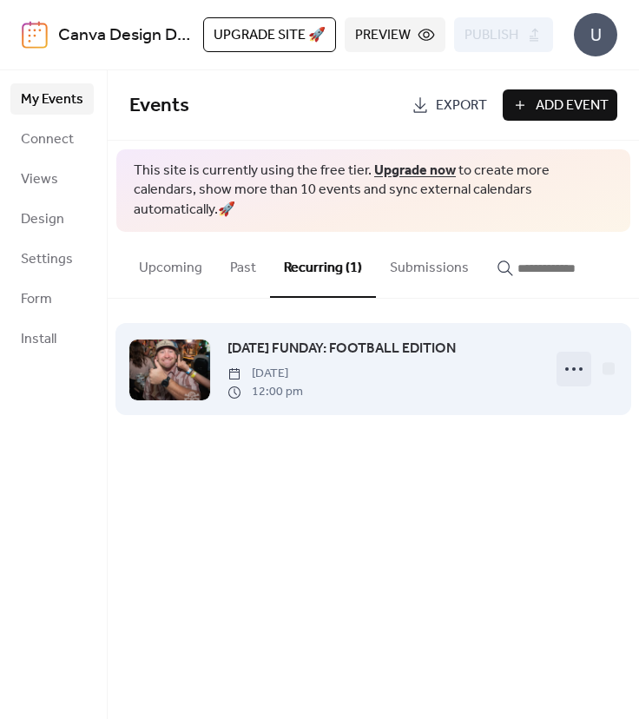
click at [578, 361] on icon at bounding box center [574, 369] width 28 height 28
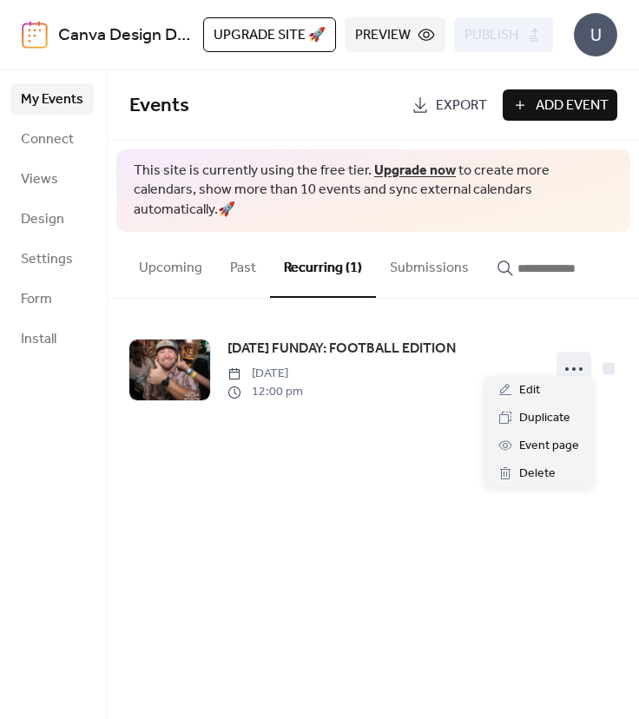
click at [372, 504] on div "Events Export Add Event This site is currently using the free tier. Upgrade now…" at bounding box center [373, 394] width 531 height 649
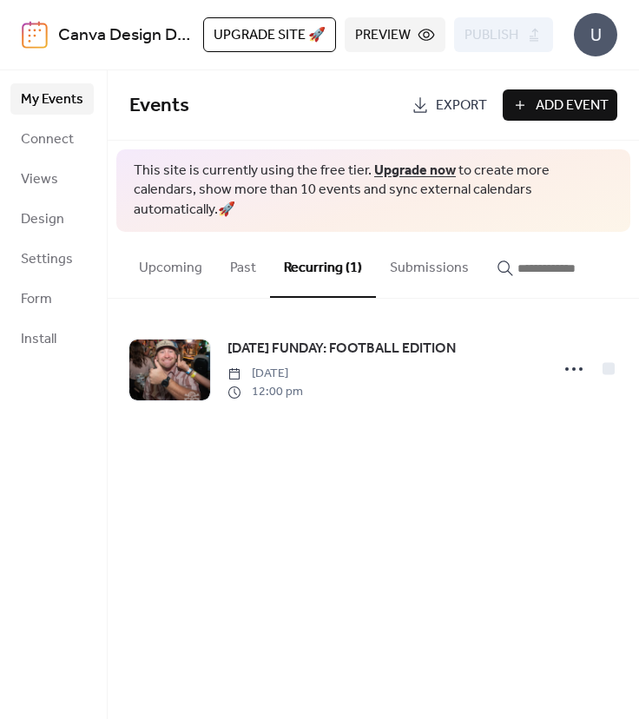
click at [445, 109] on span "Export" at bounding box center [461, 106] width 51 height 21
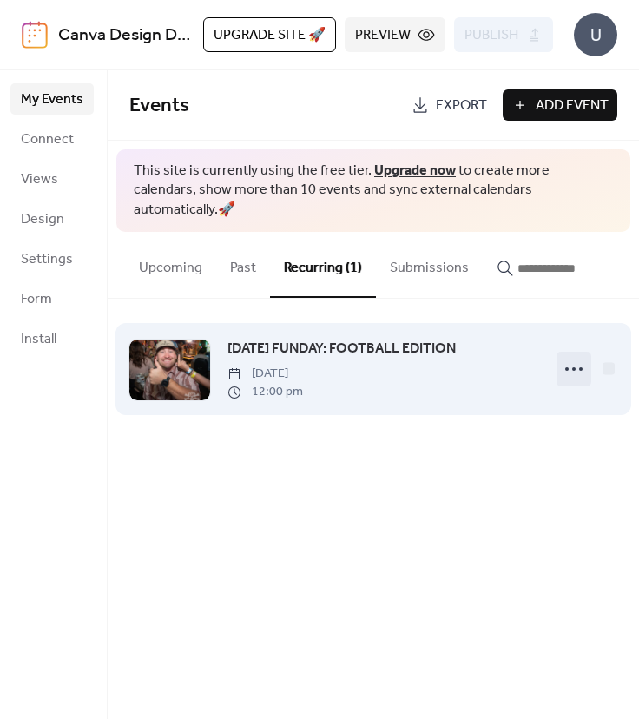
click at [570, 355] on icon at bounding box center [574, 369] width 28 height 28
click at [610, 363] on div at bounding box center [609, 369] width 12 height 12
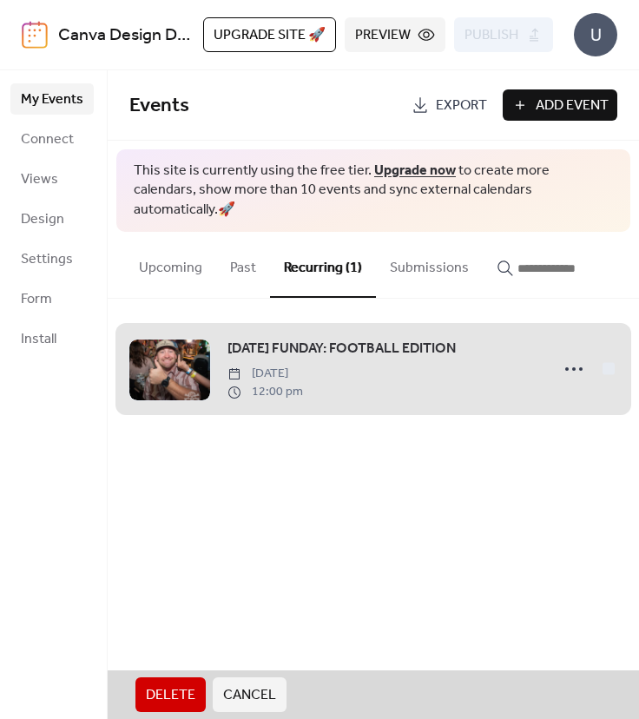
click at [179, 698] on span "Delete" at bounding box center [170, 695] width 49 height 21
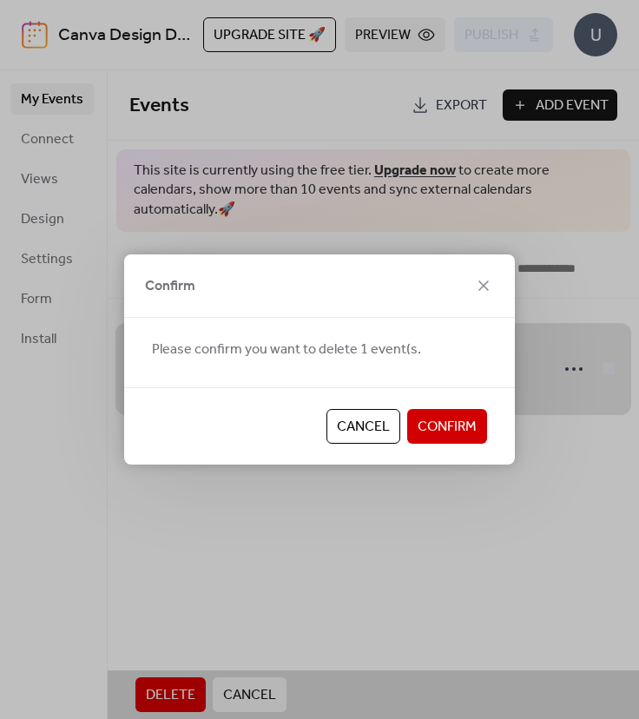
click at [470, 440] on button "Confirm" at bounding box center [447, 426] width 80 height 35
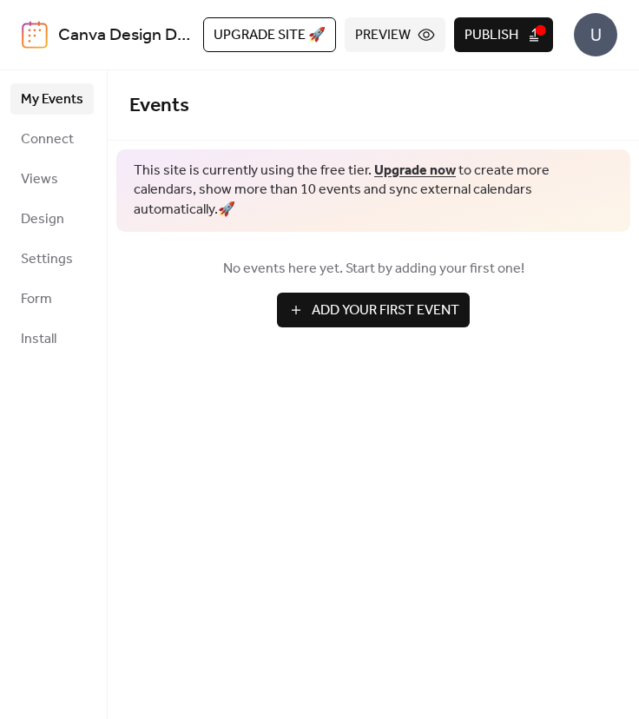
click at [546, 19] on button "Publish" at bounding box center [503, 34] width 99 height 35
click at [591, 40] on div "U" at bounding box center [595, 34] width 43 height 43
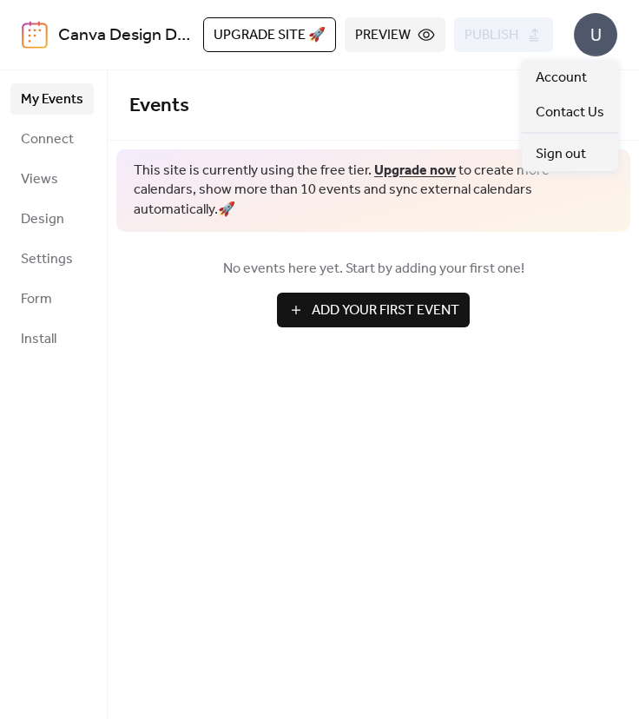
click at [423, 43] on button "Preview" at bounding box center [395, 34] width 101 height 35
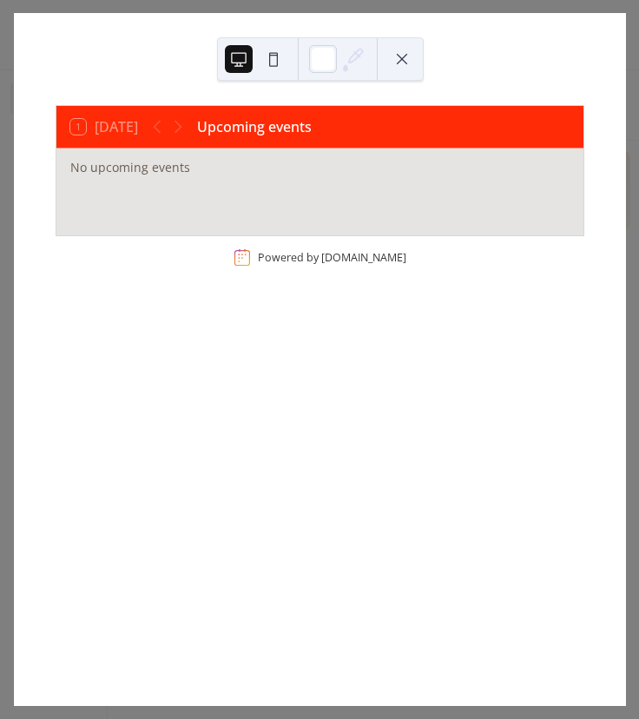
click at [390, 76] on div at bounding box center [320, 58] width 207 height 43
click at [401, 49] on button at bounding box center [402, 59] width 28 height 28
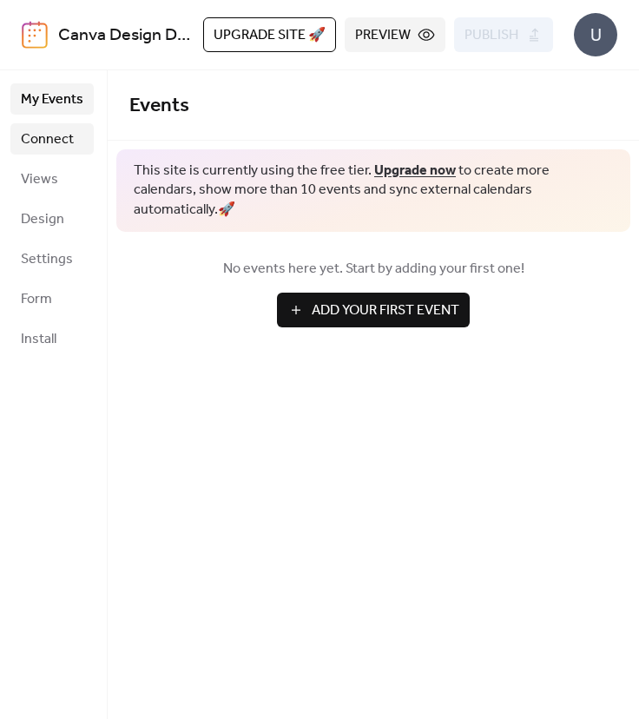
click at [61, 143] on span "Connect" at bounding box center [47, 139] width 53 height 21
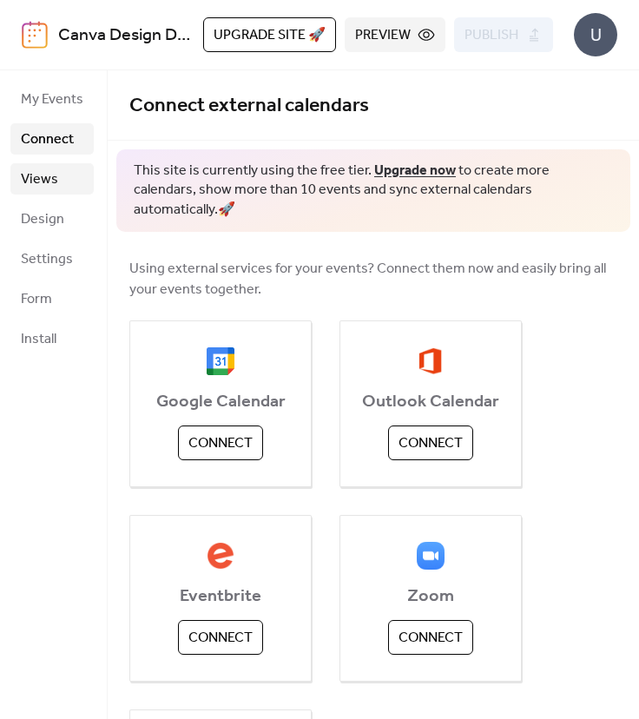
click at [59, 219] on span "Design" at bounding box center [42, 219] width 43 height 21
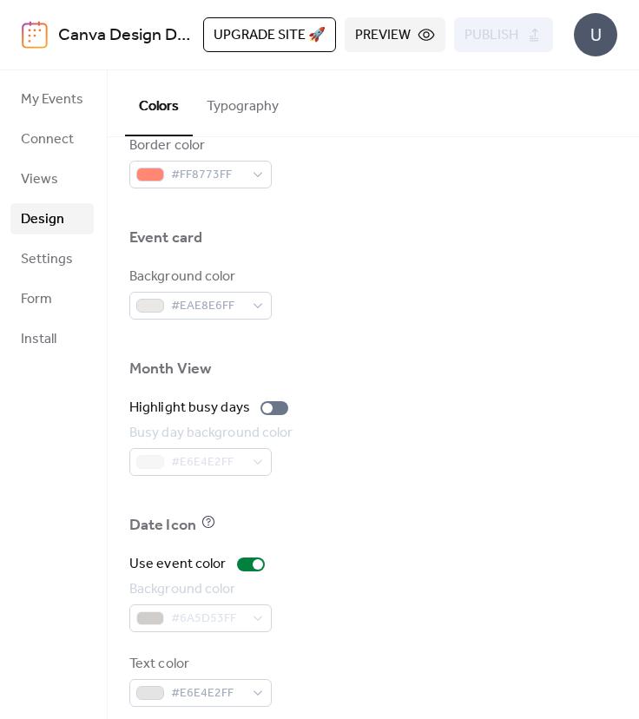
scroll to position [875, 0]
